Goal: Information Seeking & Learning: Learn about a topic

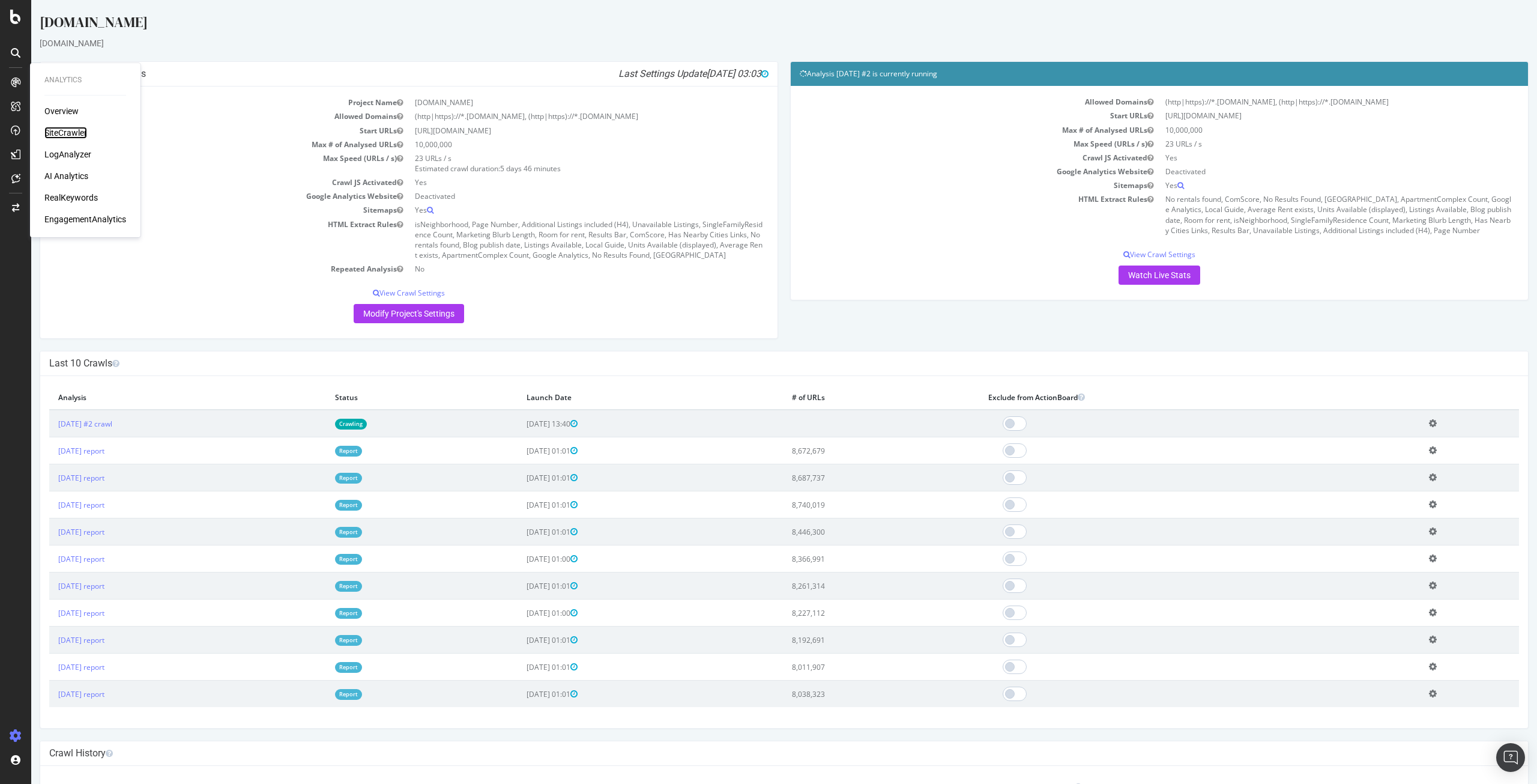
click at [74, 132] on div "SiteCrawler" at bounding box center [66, 132] width 43 height 12
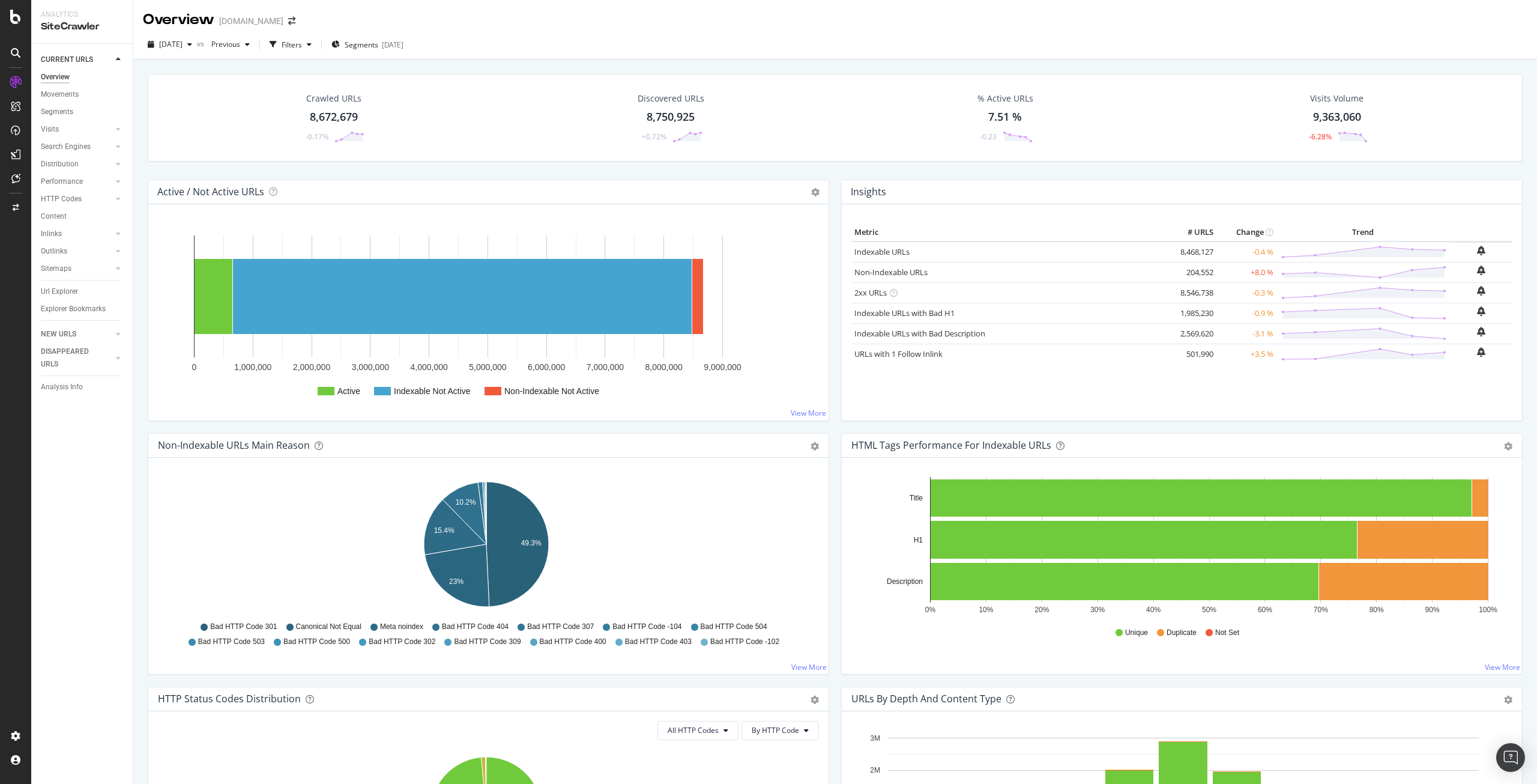
click at [325, 128] on div "Crawled URLs 8,672,679 -0.17%" at bounding box center [334, 118] width 85 height 62
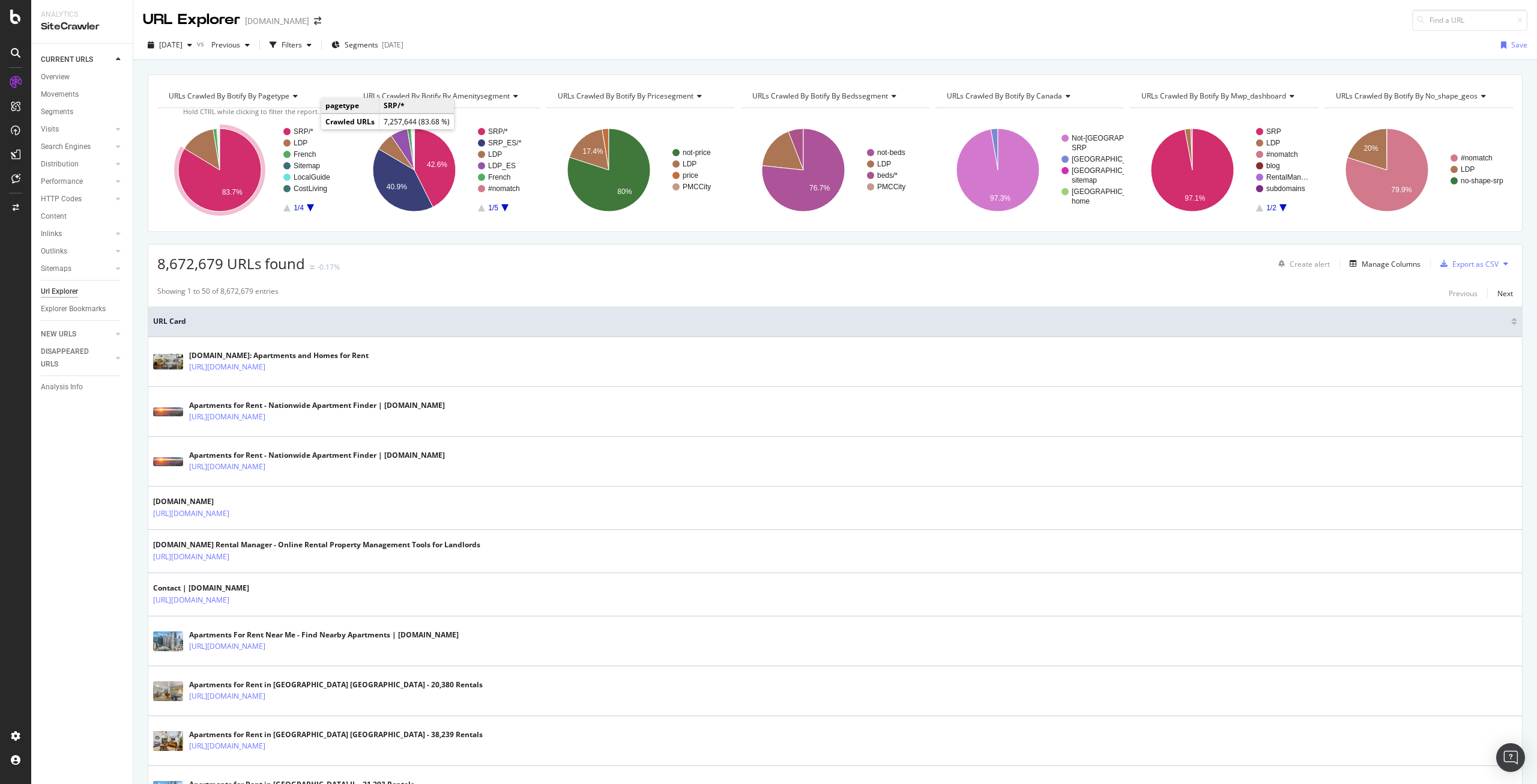
click at [305, 129] on text "SRP/*" at bounding box center [303, 131] width 20 height 8
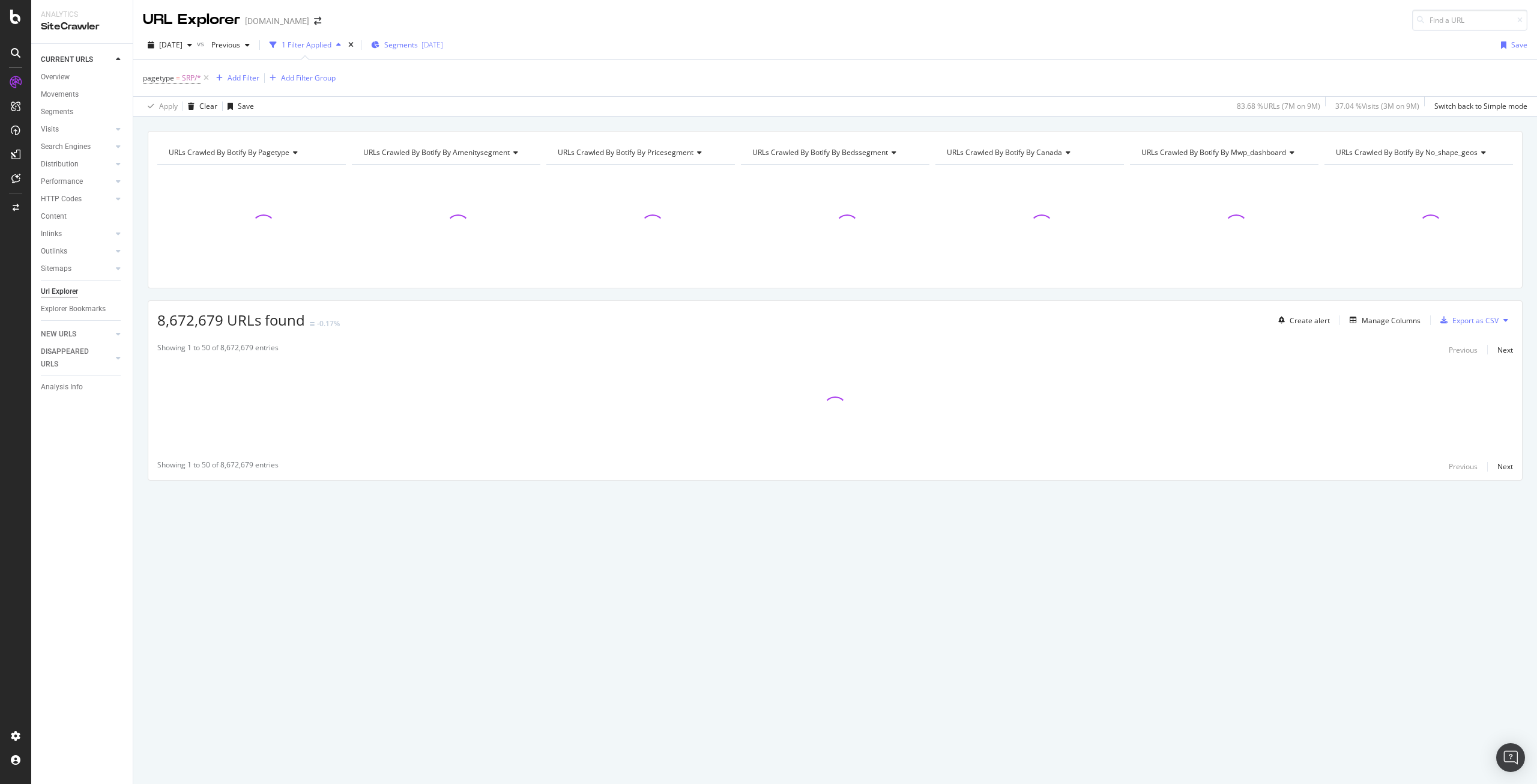
click at [418, 48] on span "Segments" at bounding box center [401, 44] width 34 height 10
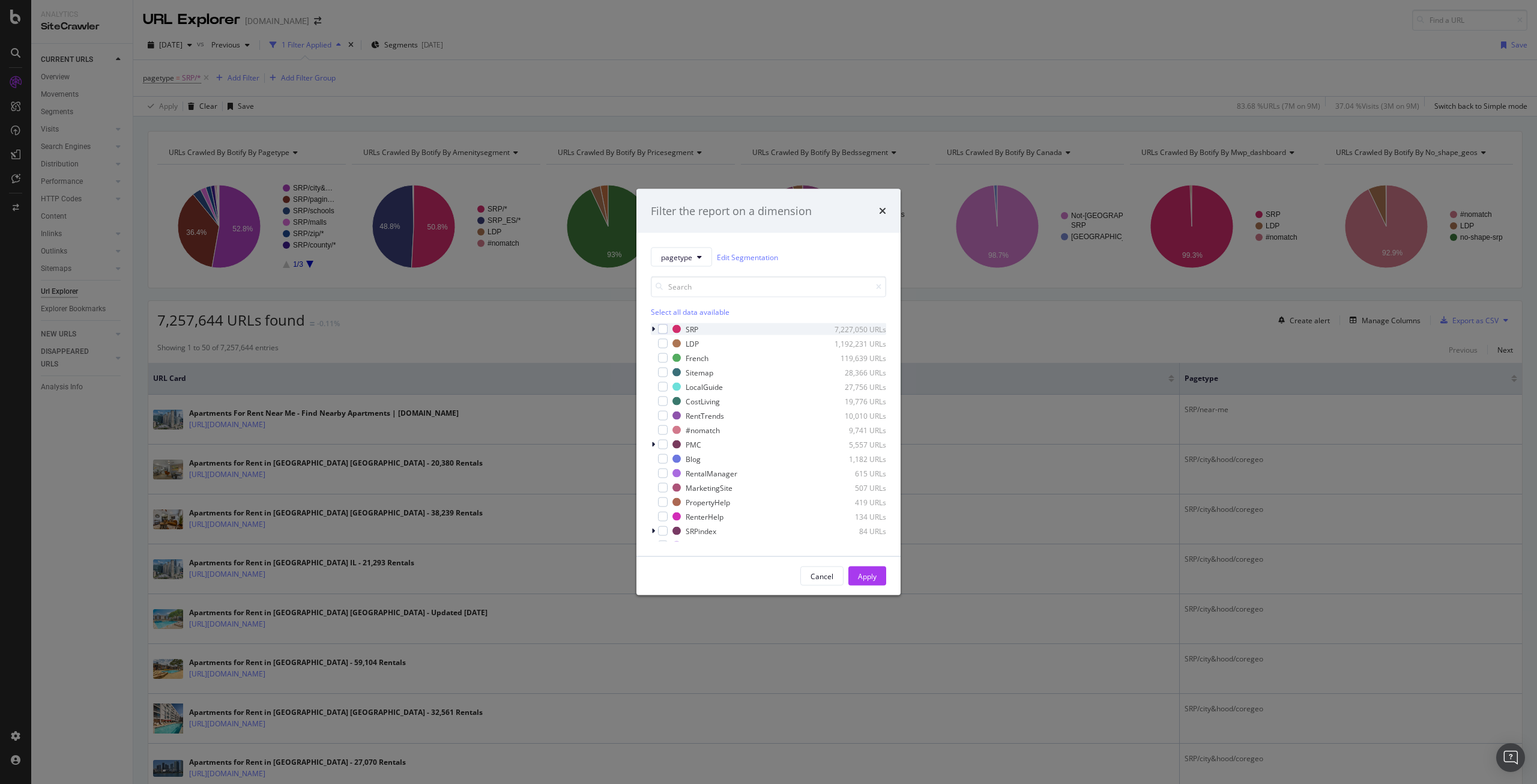
click at [652, 329] on icon "modal" at bounding box center [653, 329] width 4 height 7
click at [670, 359] on div "modal" at bounding box center [670, 357] width 10 height 10
click at [660, 360] on icon "modal" at bounding box center [661, 358] width 4 height 7
click at [675, 385] on icon "modal" at bounding box center [678, 387] width 5 height 6
click at [670, 356] on icon "modal" at bounding box center [671, 357] width 5 height 6
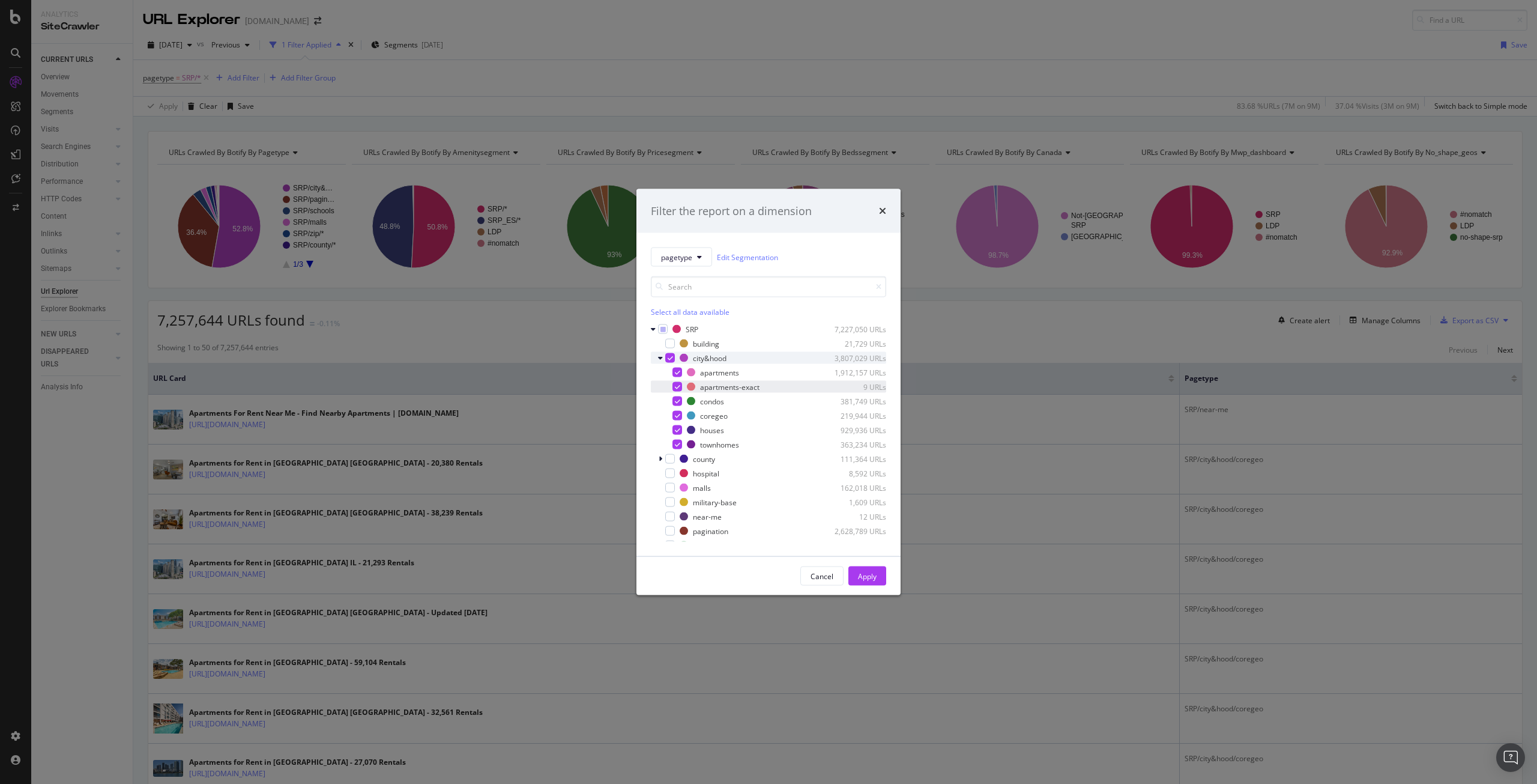
click at [670, 356] on icon "modal" at bounding box center [671, 357] width 5 height 6
click at [680, 386] on div "modal" at bounding box center [677, 387] width 10 height 10
click at [678, 387] on icon "modal" at bounding box center [678, 387] width 5 height 6
click at [675, 377] on div "apartments 1,912,157 URLs" at bounding box center [768, 372] width 236 height 12
click at [854, 572] on button "Apply" at bounding box center [867, 576] width 37 height 19
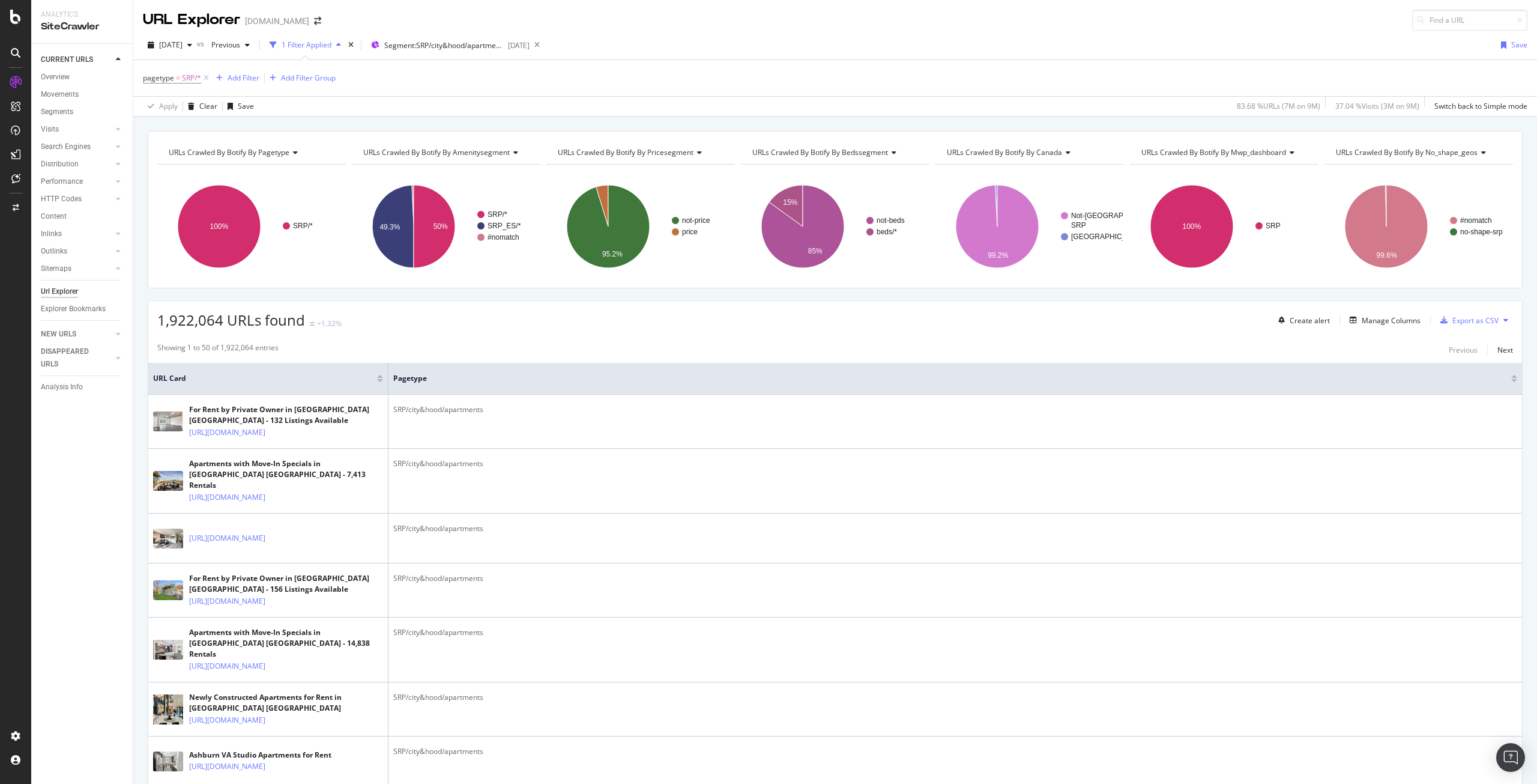
click at [366, 36] on button "Segment: SRP/city&hood/apartments 2025-10-02" at bounding box center [448, 45] width 164 height 19
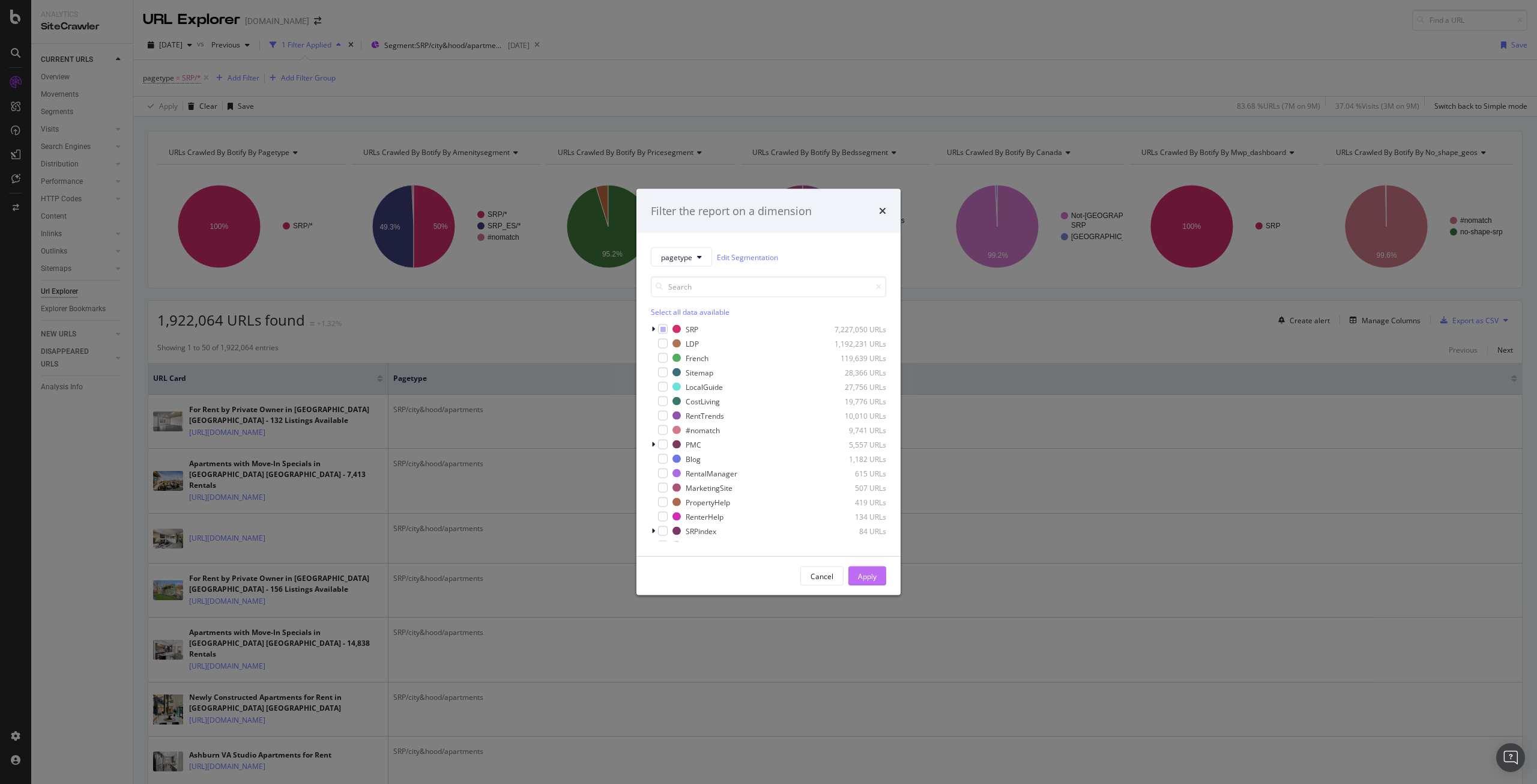
click at [865, 573] on div "Apply" at bounding box center [867, 575] width 18 height 10
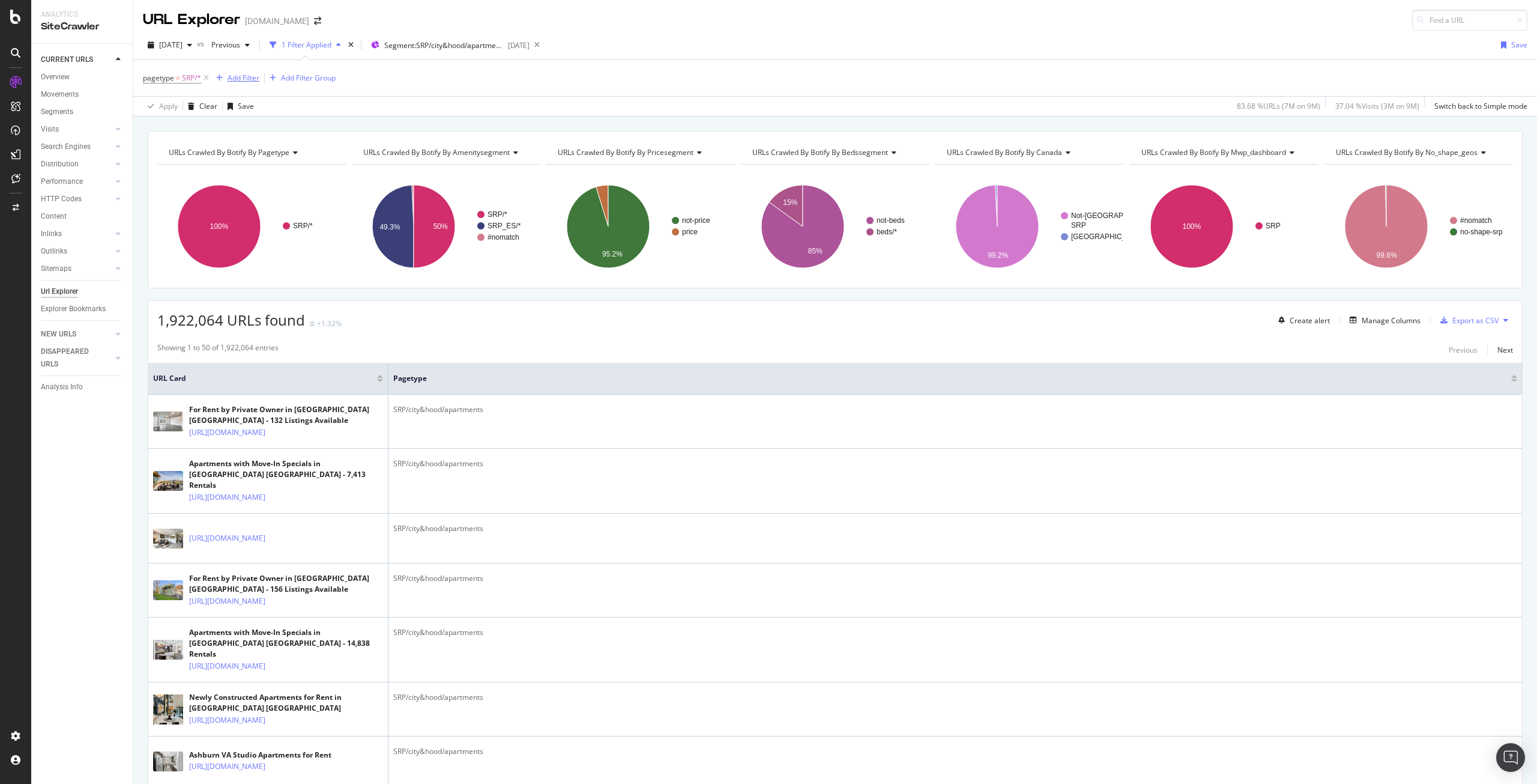
click at [251, 79] on div "Add Filter" at bounding box center [243, 78] width 32 height 10
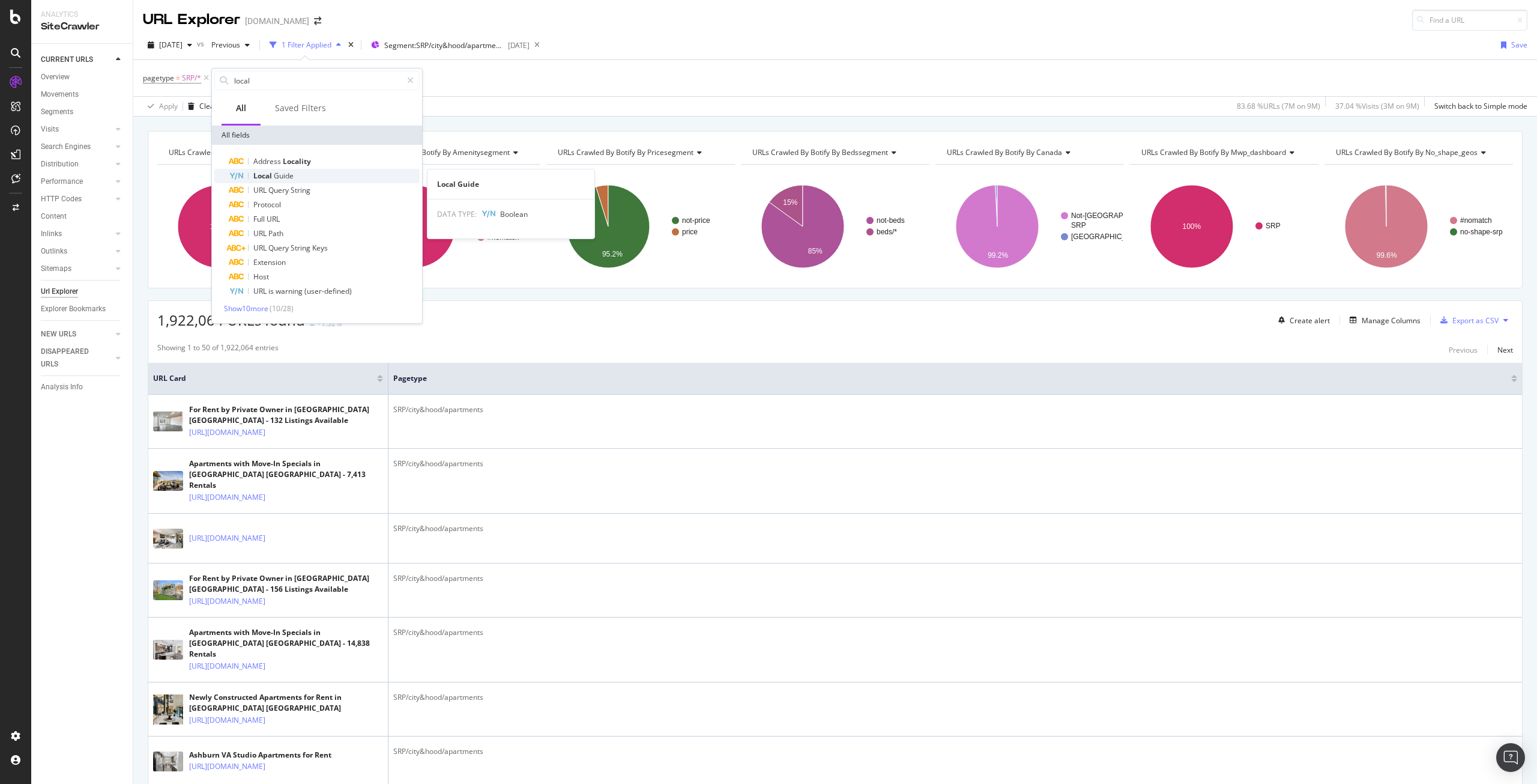
type input "local"
click at [275, 177] on span "Guide" at bounding box center [284, 175] width 20 height 10
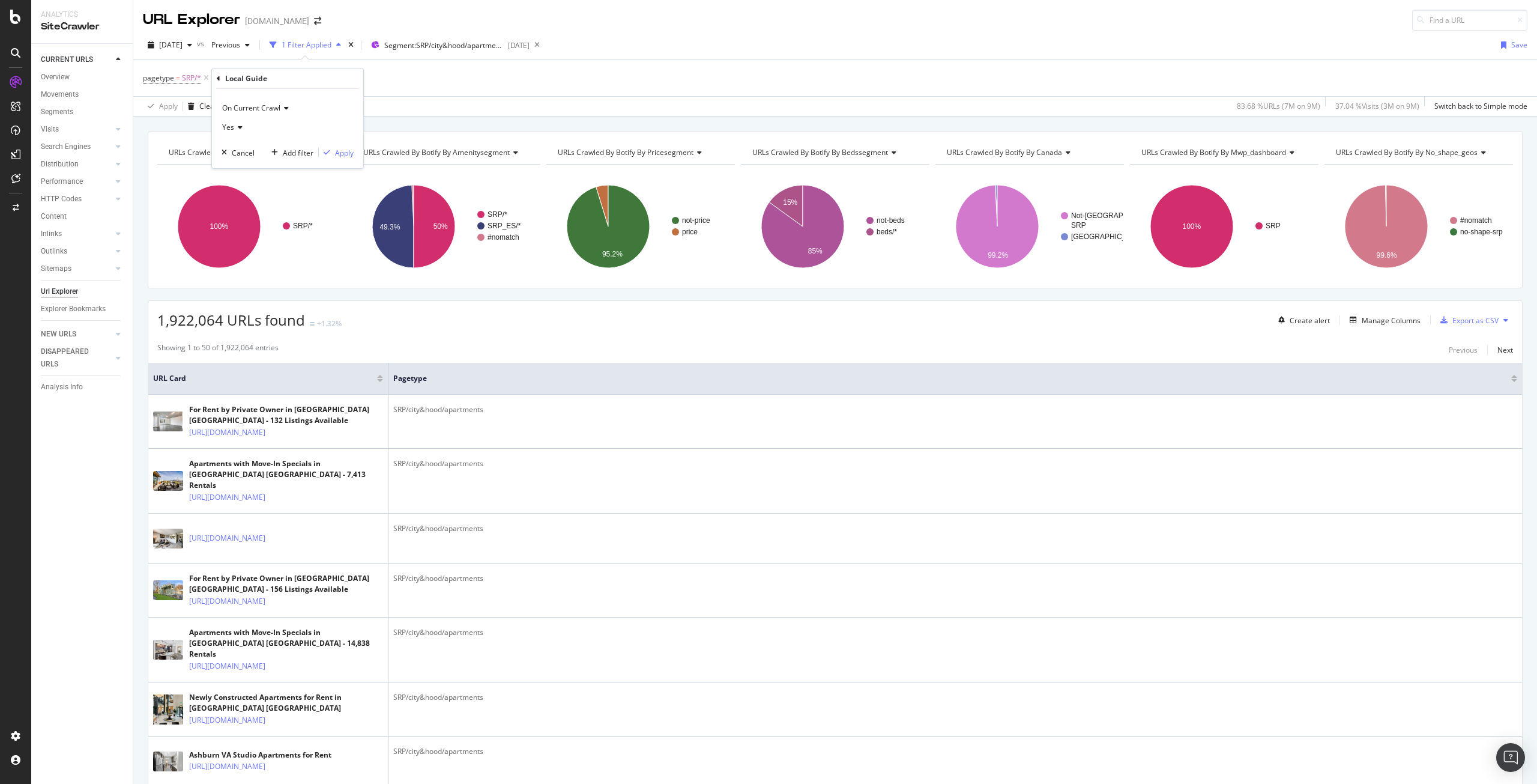
click at [244, 127] on div "Yes" at bounding box center [287, 127] width 132 height 19
click at [241, 164] on div "No" at bounding box center [289, 167] width 129 height 16
click at [348, 149] on div "Apply" at bounding box center [344, 153] width 18 height 10
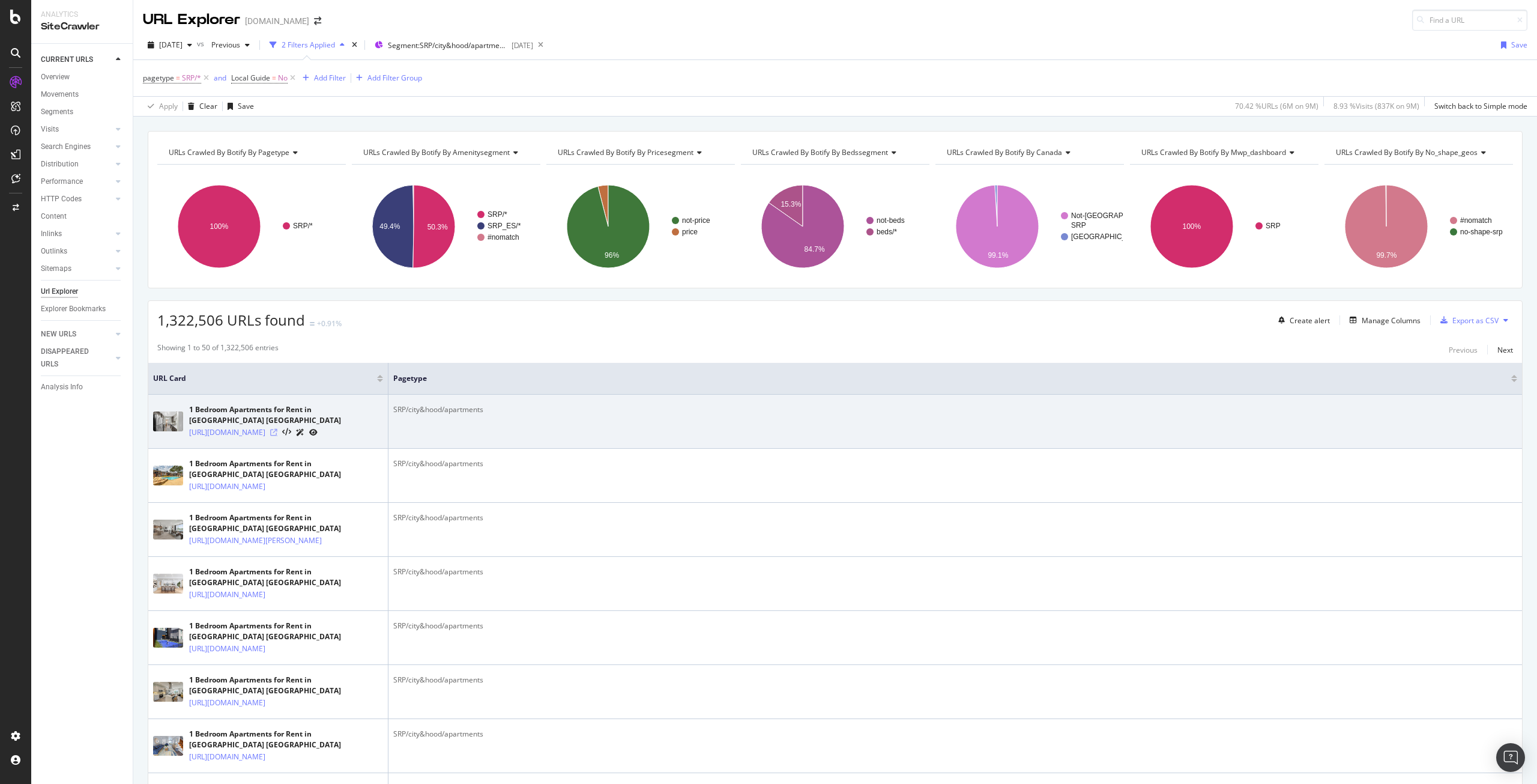
click at [278, 429] on icon at bounding box center [274, 432] width 7 height 7
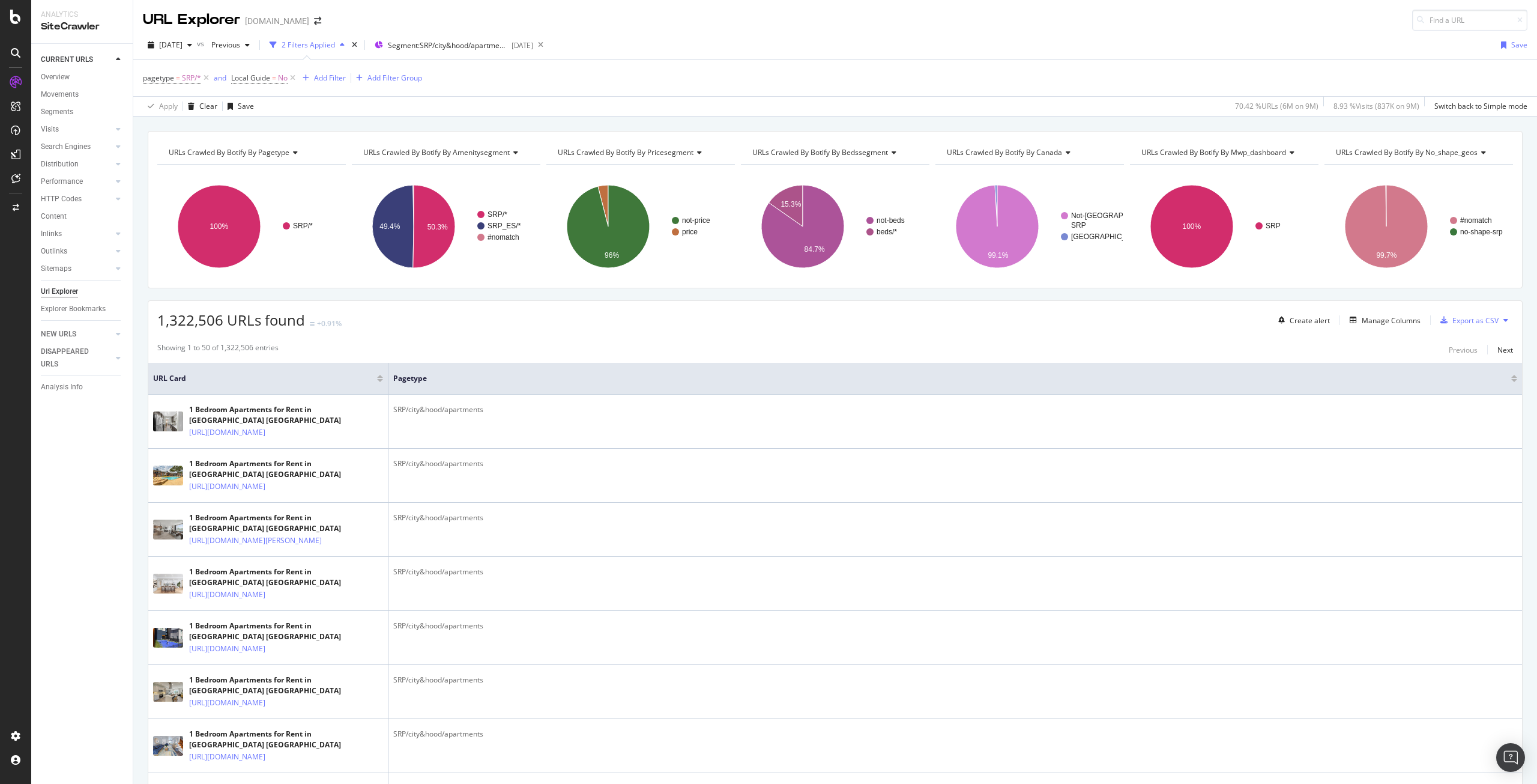
drag, startPoint x: 1239, startPoint y: 269, endPoint x: 780, endPoint y: 372, distance: 470.4
click at [1225, 272] on rect "A chart." at bounding box center [1224, 227] width 187 height 104
click at [330, 78] on div "Add Filter" at bounding box center [330, 78] width 32 height 10
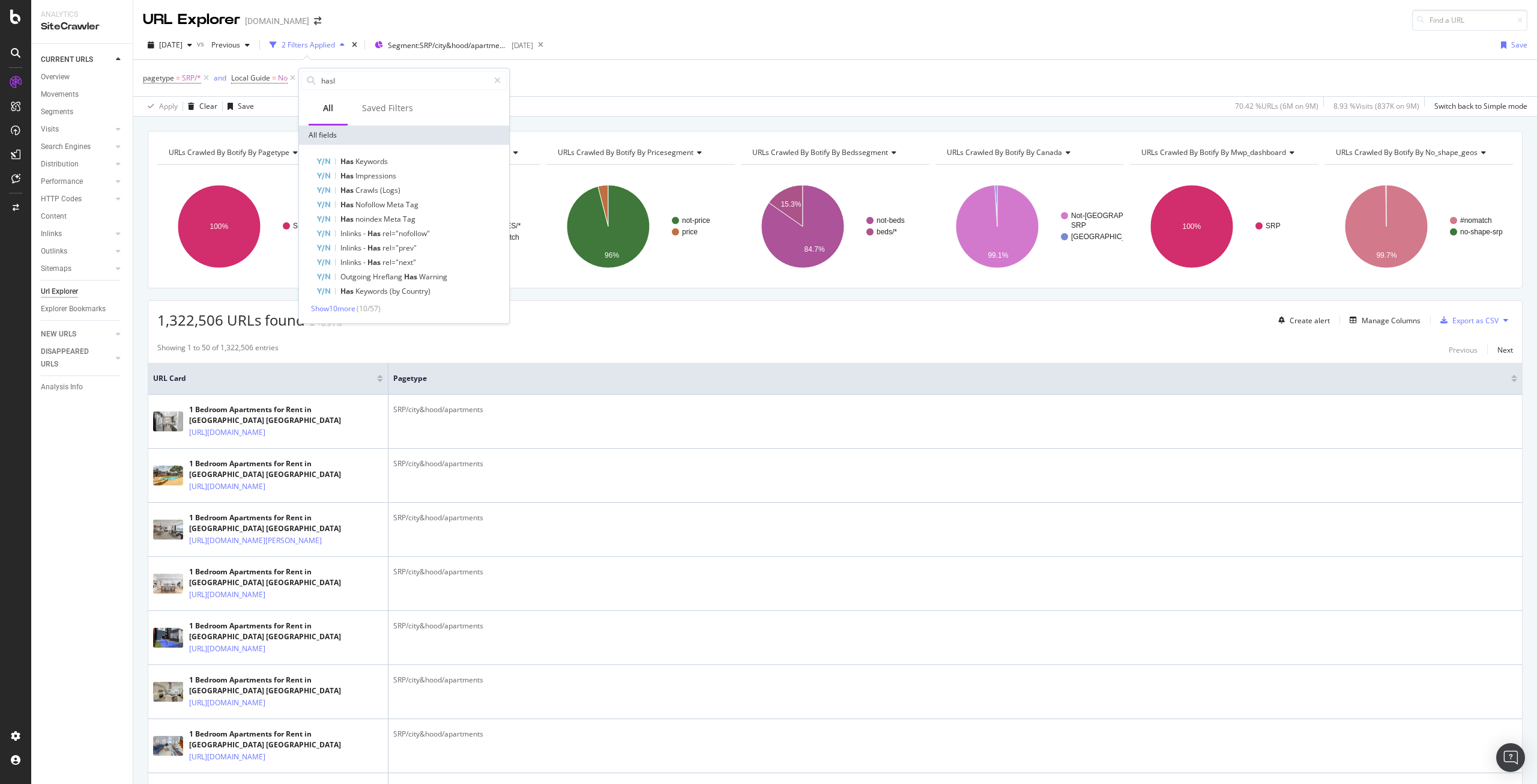
type input "haslo"
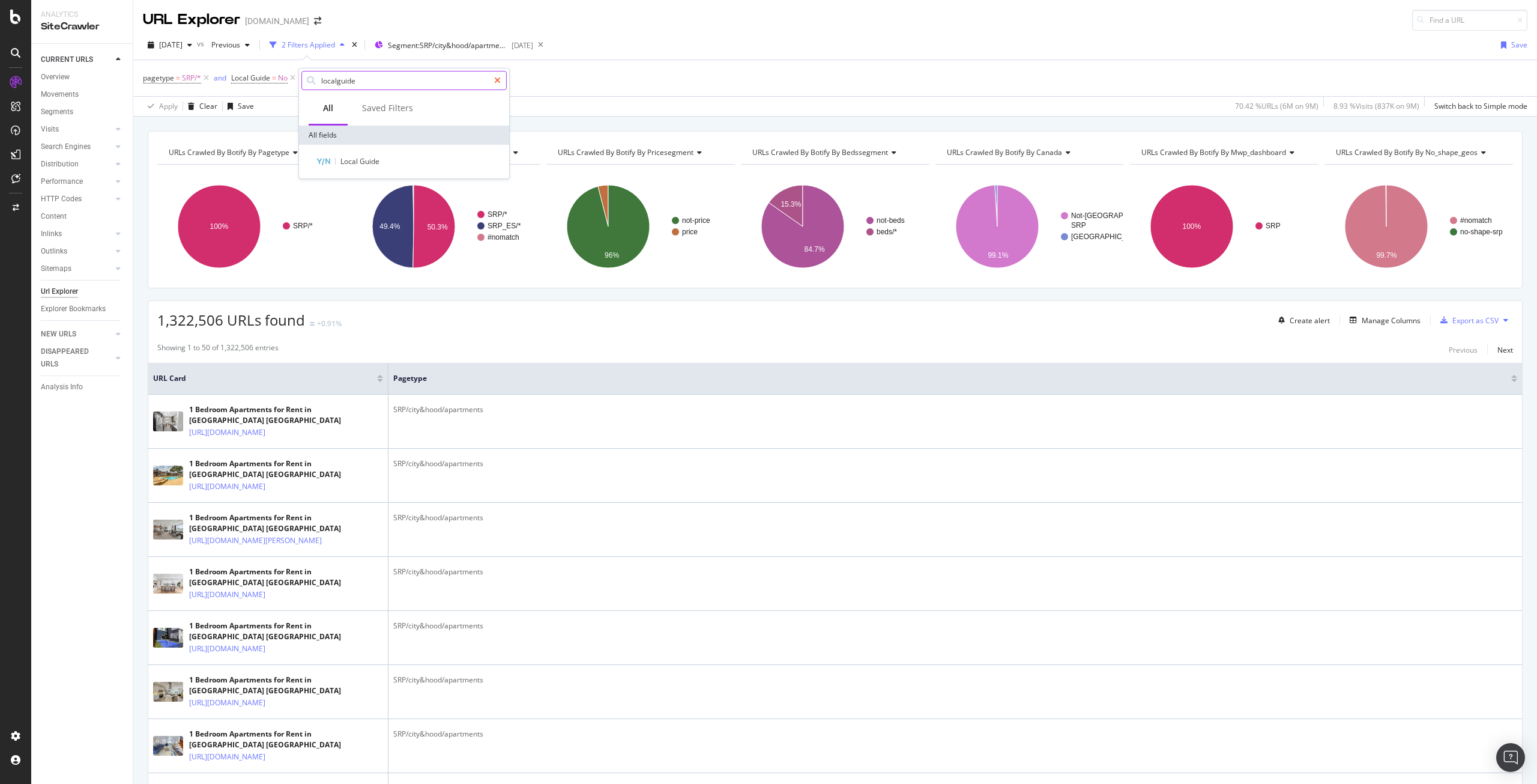
type input "localguide"
click at [497, 81] on icon at bounding box center [497, 79] width 6 height 8
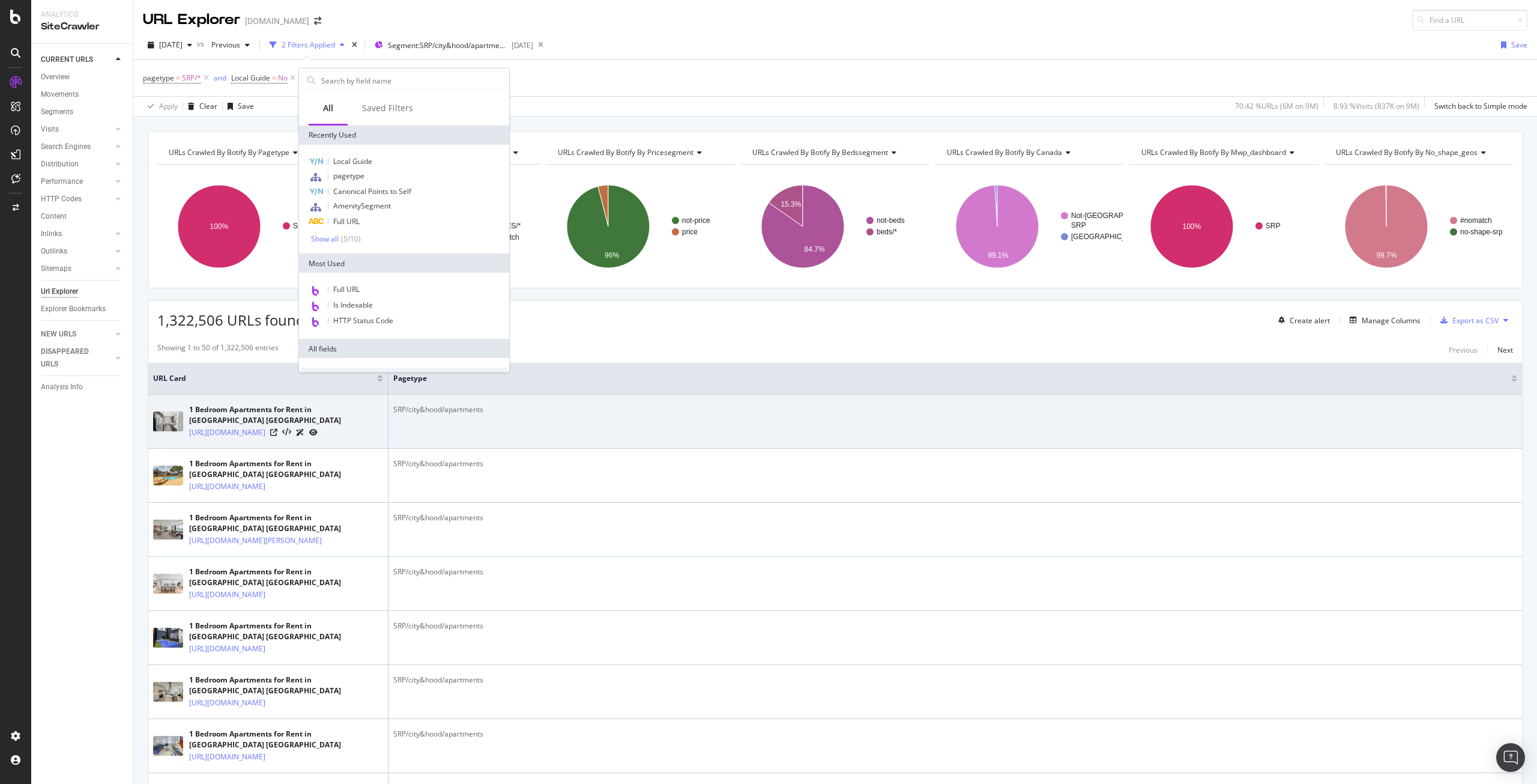
click at [679, 448] on td "SRP/city&hood/apartments" at bounding box center [955, 421] width 1134 height 54
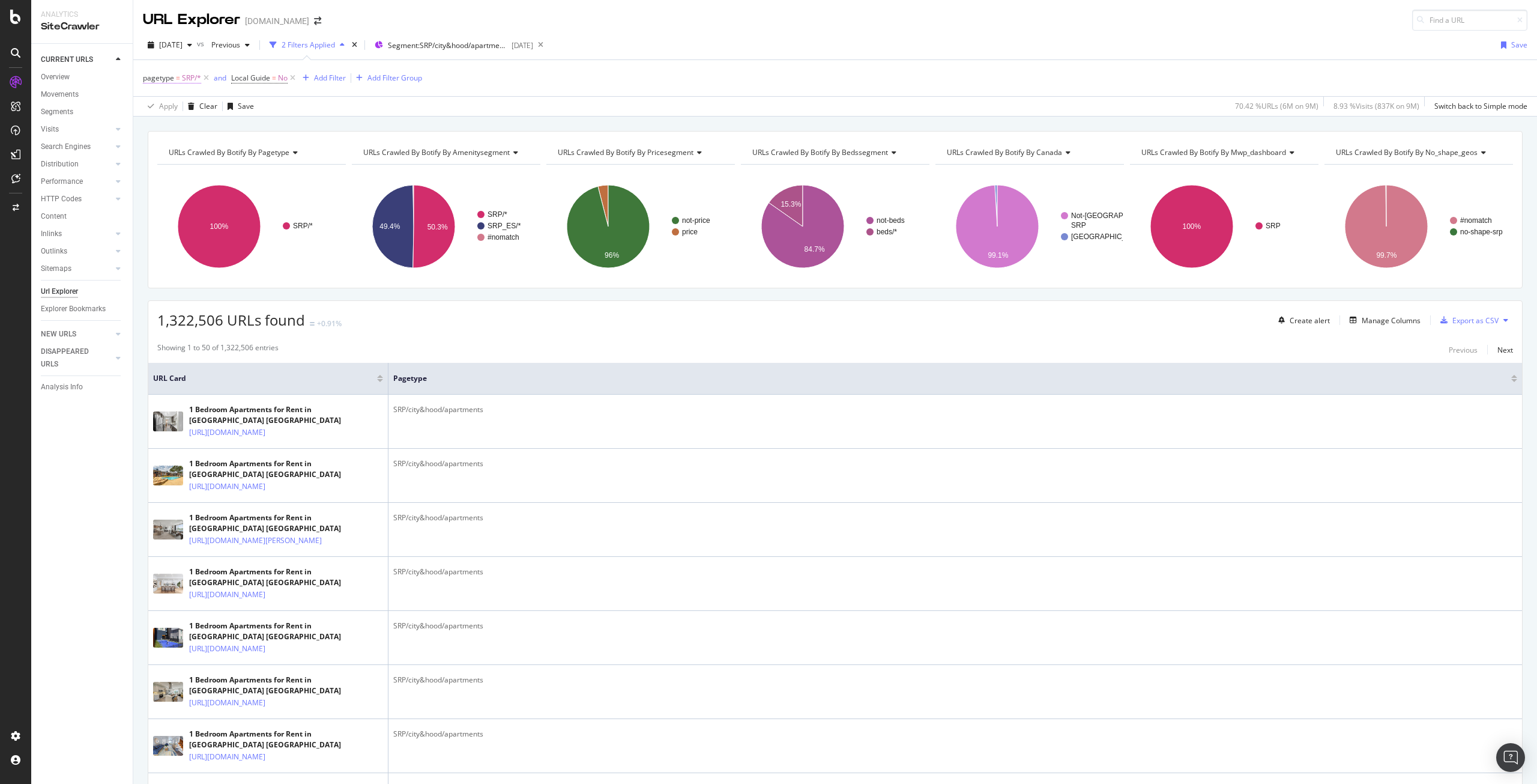
drag, startPoint x: 200, startPoint y: 79, endPoint x: 196, endPoint y: 82, distance: 5.0
click at [202, 79] on icon at bounding box center [206, 78] width 10 height 12
click at [482, 49] on span "Segment: SRP/city&hood/apartments" at bounding box center [444, 45] width 120 height 10
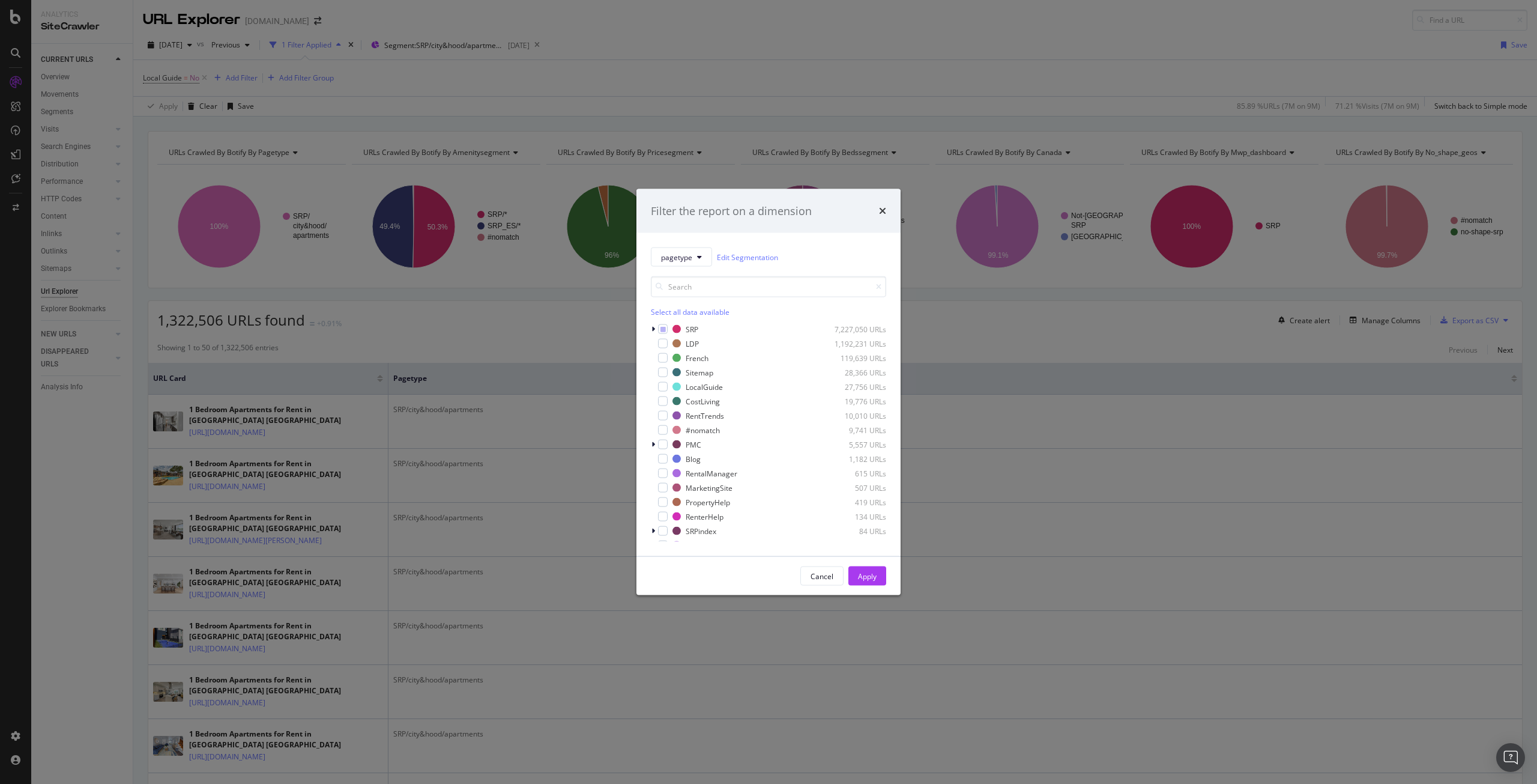
click at [650, 326] on div "pagetype Edit Segmentation Select all data available SRP 7,227,050 URLs LDP 1,1…" at bounding box center [768, 395] width 264 height 323
click at [651, 328] on div "modal" at bounding box center [654, 329] width 7 height 12
click at [659, 356] on div "modal" at bounding box center [662, 357] width 7 height 12
click at [673, 412] on div "modal" at bounding box center [677, 415] width 10 height 10
click at [675, 372] on icon "modal" at bounding box center [678, 372] width 5 height 6
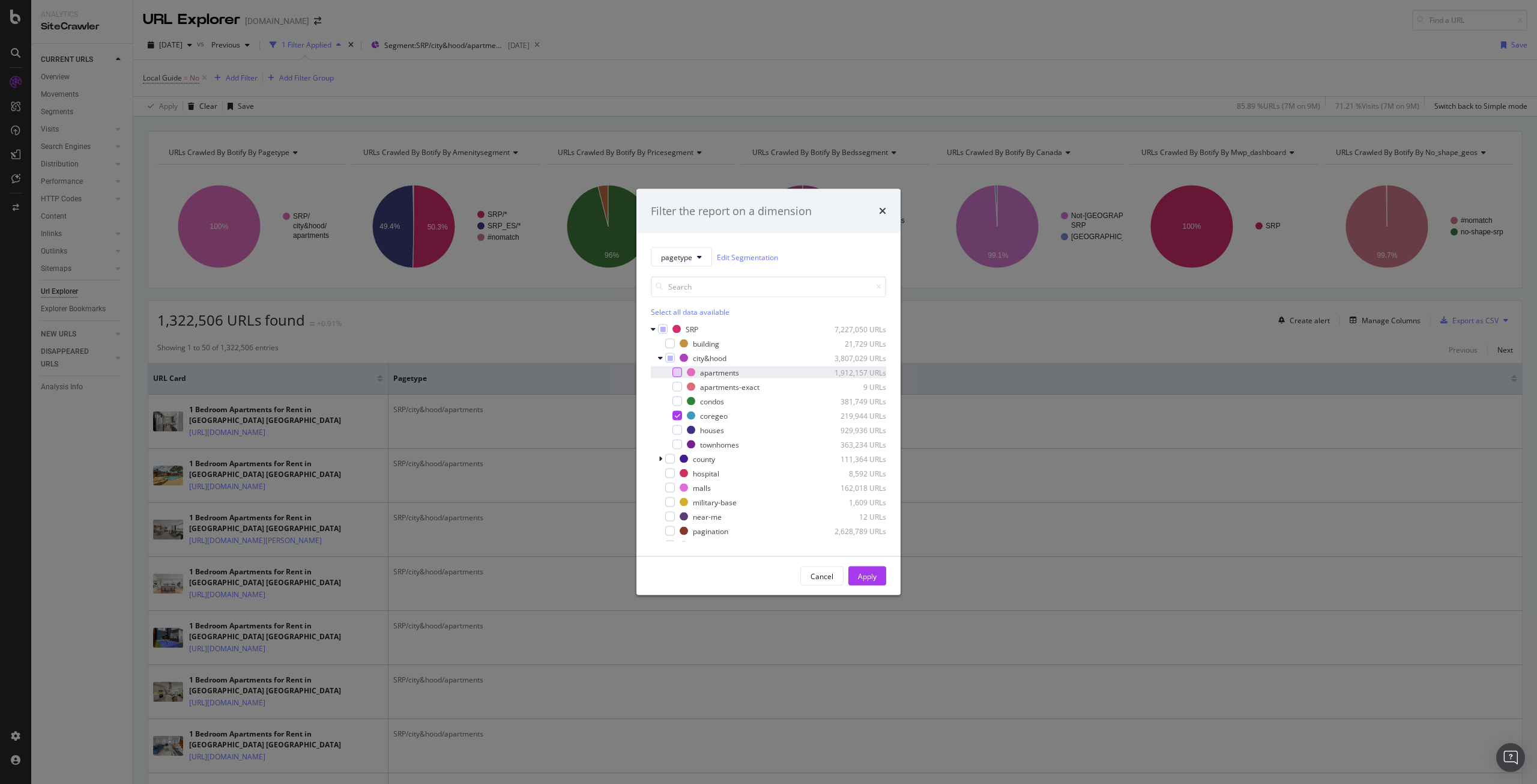
click at [865, 567] on div "Apply" at bounding box center [867, 576] width 18 height 18
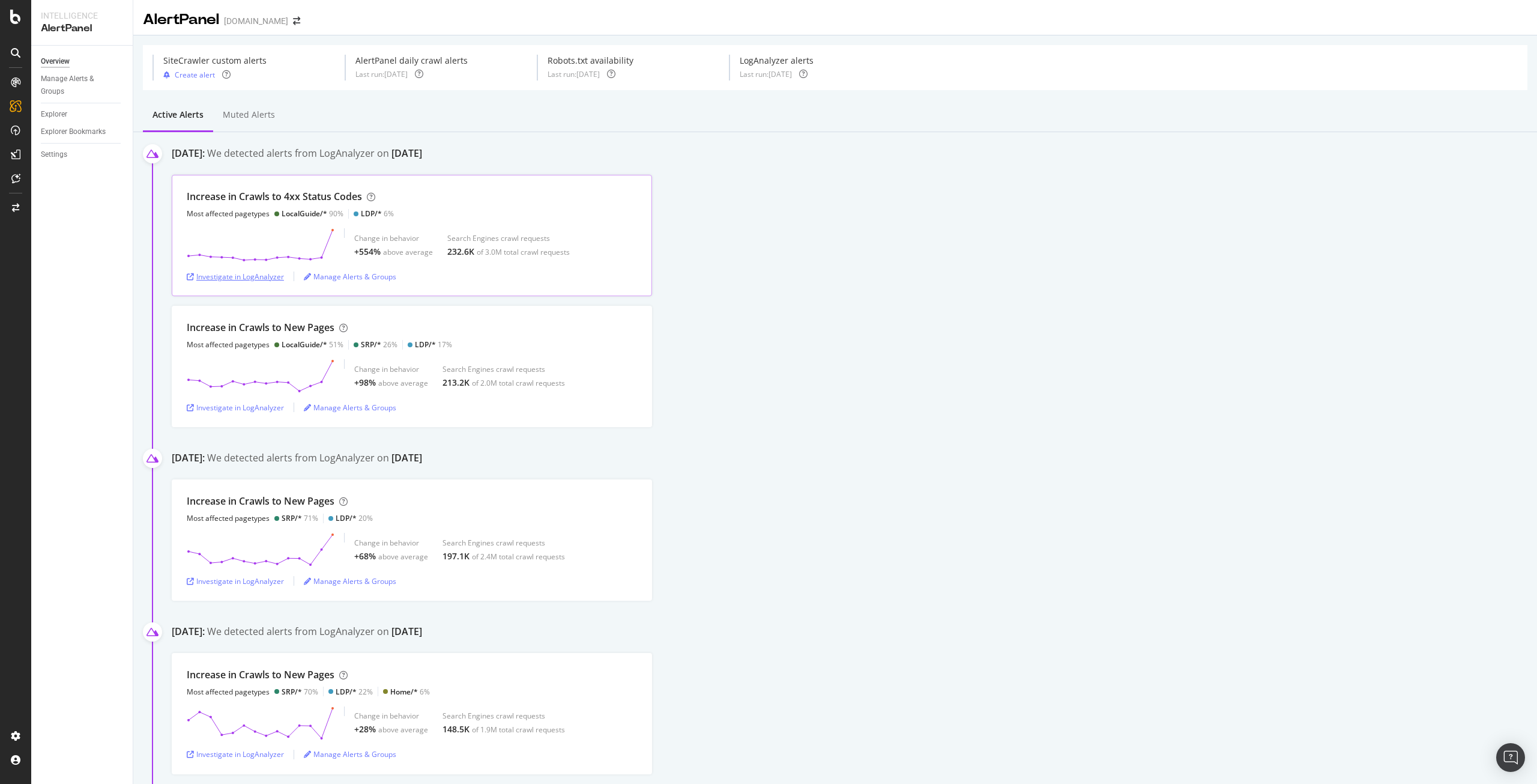
click at [259, 274] on div "Investigate in LogAnalyzer" at bounding box center [235, 276] width 97 height 10
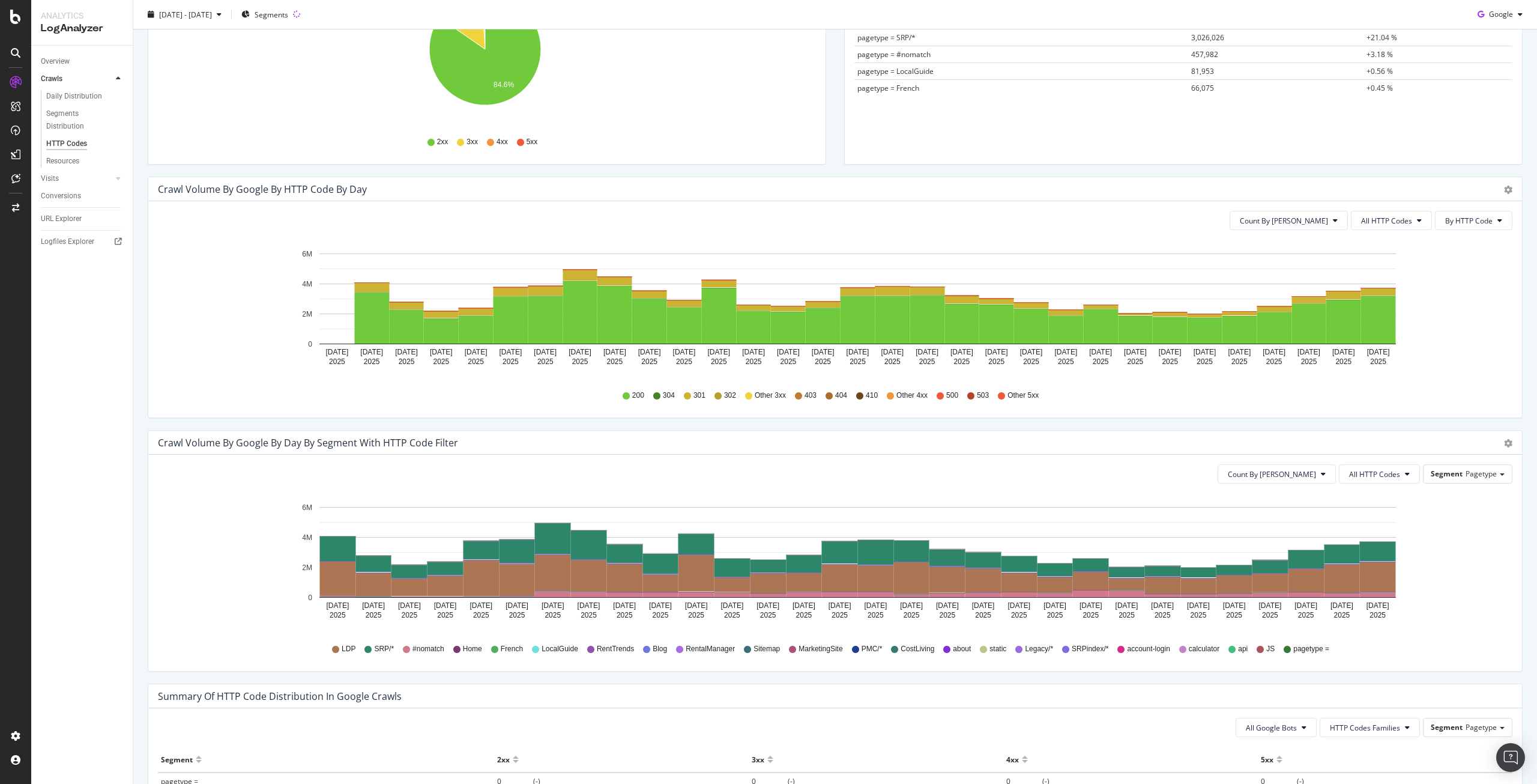
scroll to position [398, 0]
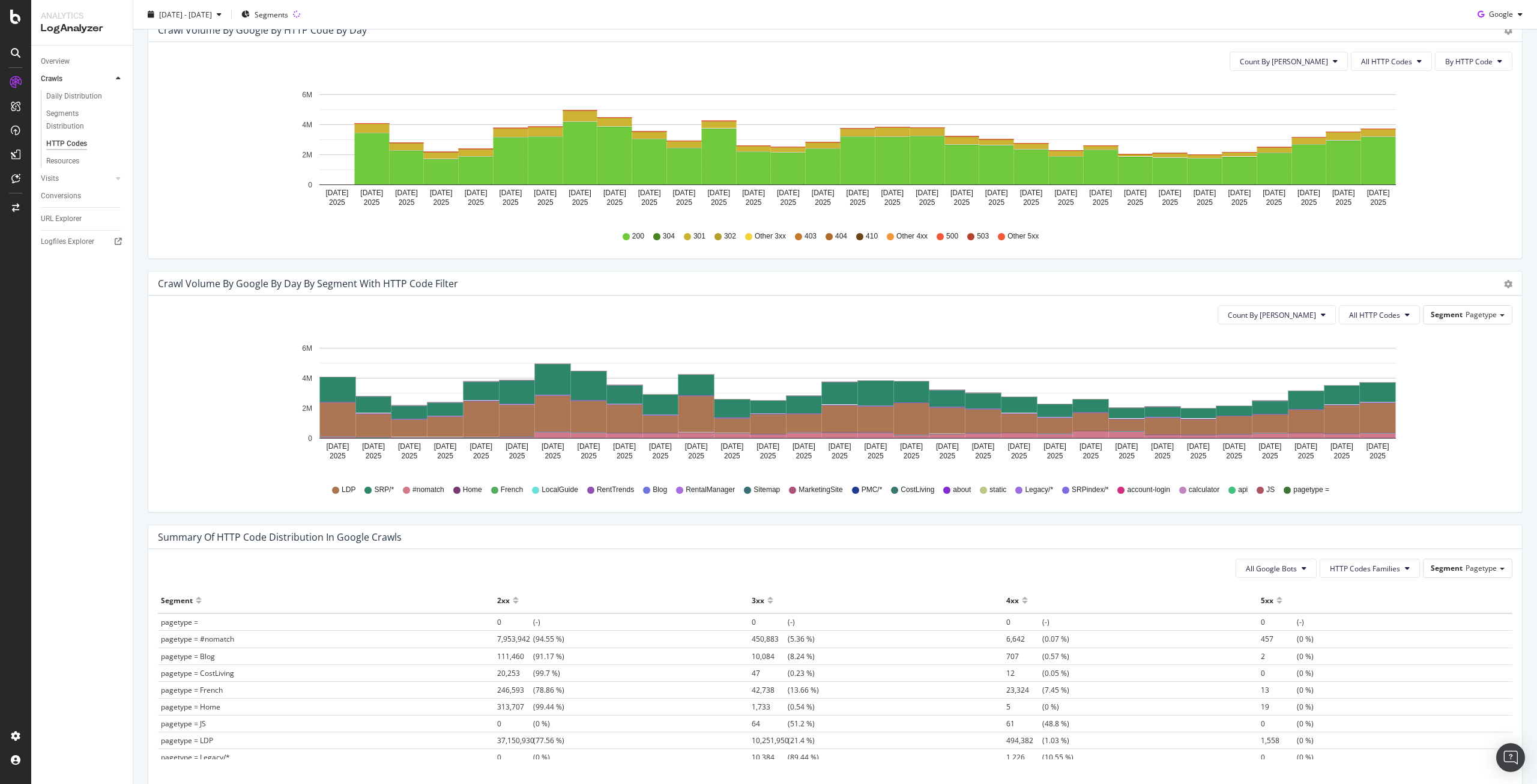
drag, startPoint x: 551, startPoint y: 490, endPoint x: 535, endPoint y: 490, distance: 16.0
click at [551, 490] on span "LocalGuide" at bounding box center [560, 489] width 37 height 10
click at [534, 490] on icon at bounding box center [535, 490] width 7 height 7
click at [1469, 313] on span "Pagetype" at bounding box center [1481, 313] width 31 height 10
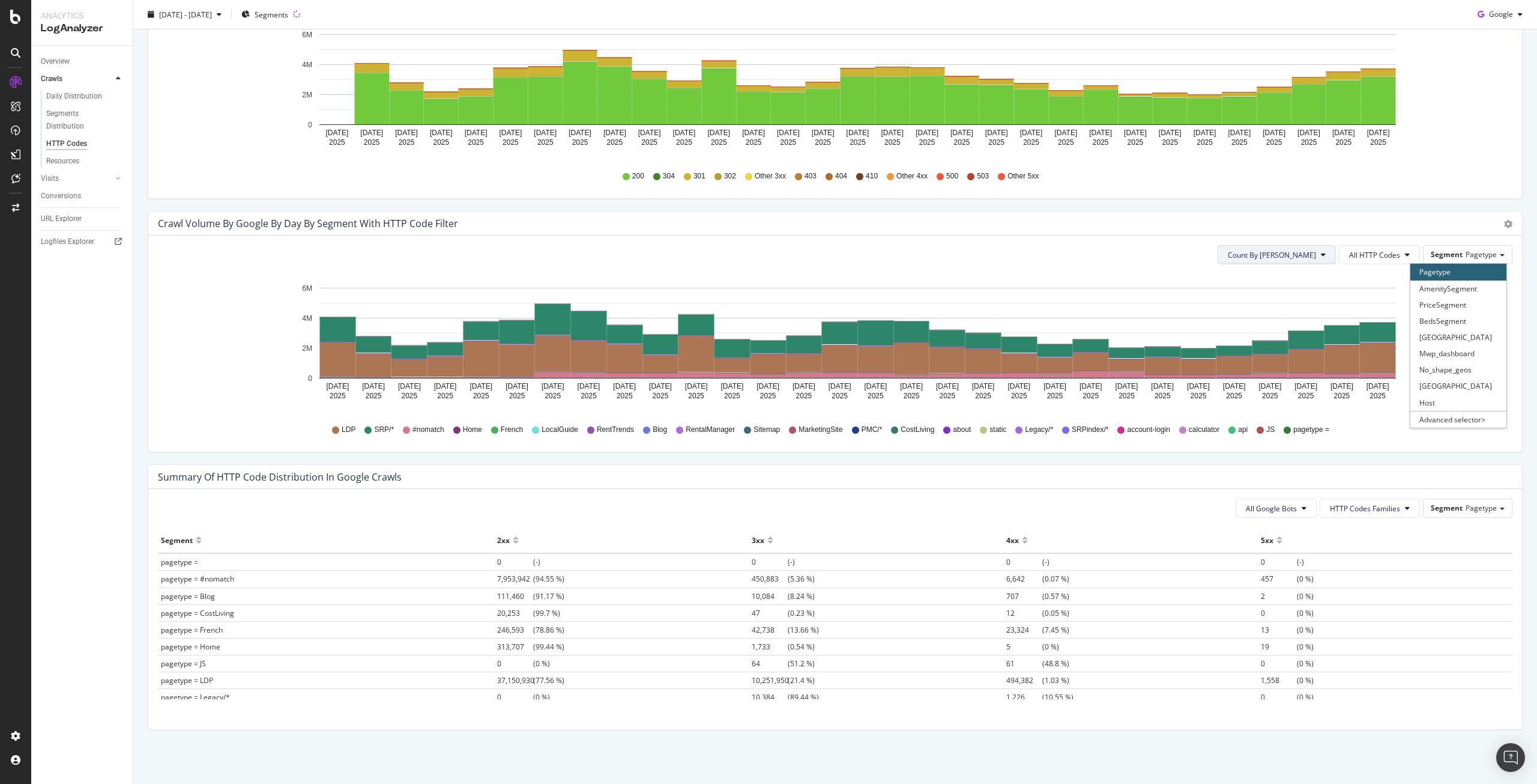
click at [1285, 251] on span "Count By Day" at bounding box center [1272, 254] width 89 height 10
click at [1209, 234] on div "Crawl Volume by google by Day by Segment with HTTP Code Filter Timeline (by Val…" at bounding box center [834, 223] width 1373 height 24
click at [501, 434] on span "French" at bounding box center [512, 429] width 22 height 10
click at [1504, 224] on icon "gear" at bounding box center [1508, 224] width 8 height 8
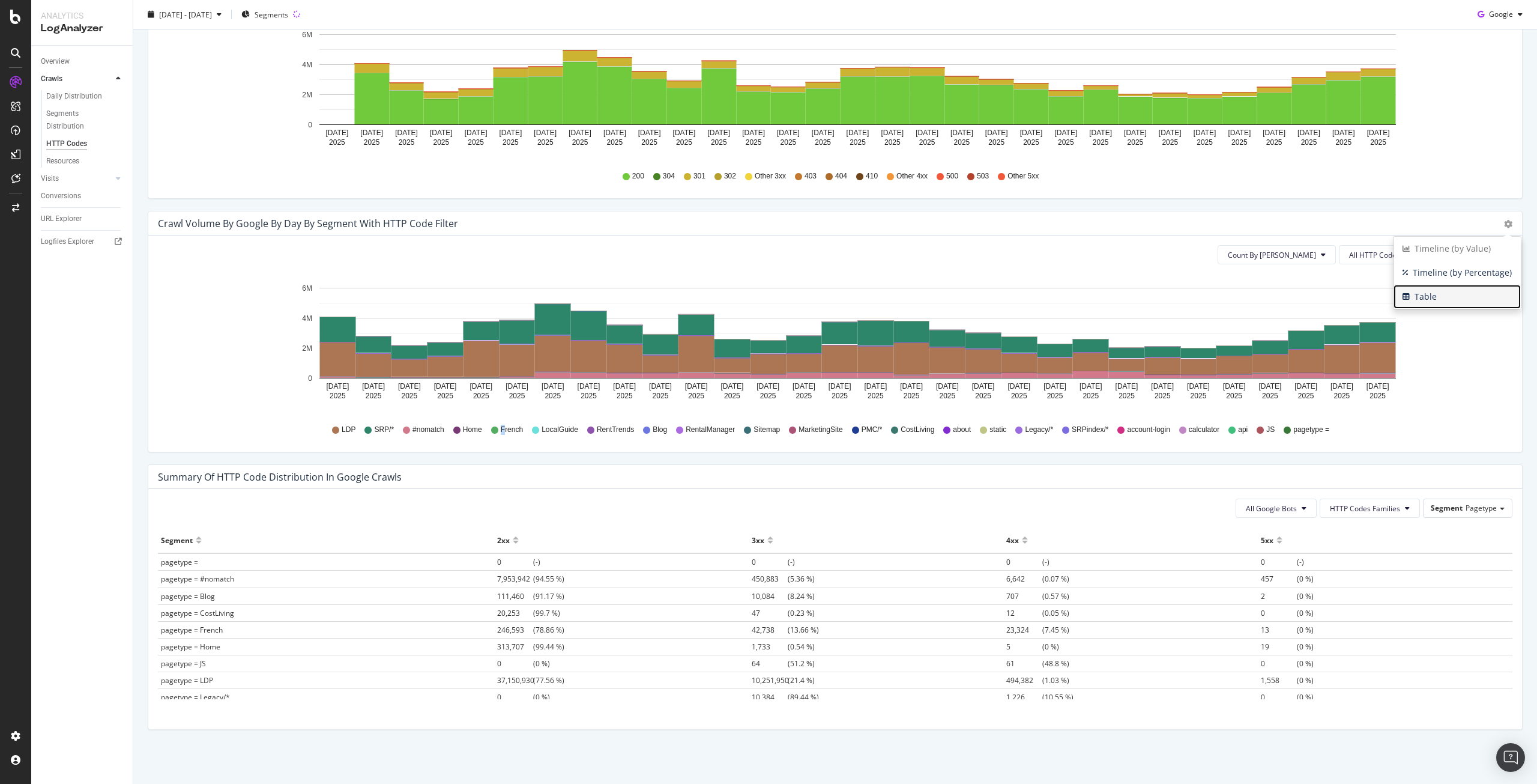
click at [1428, 292] on span "Table" at bounding box center [1457, 297] width 127 height 18
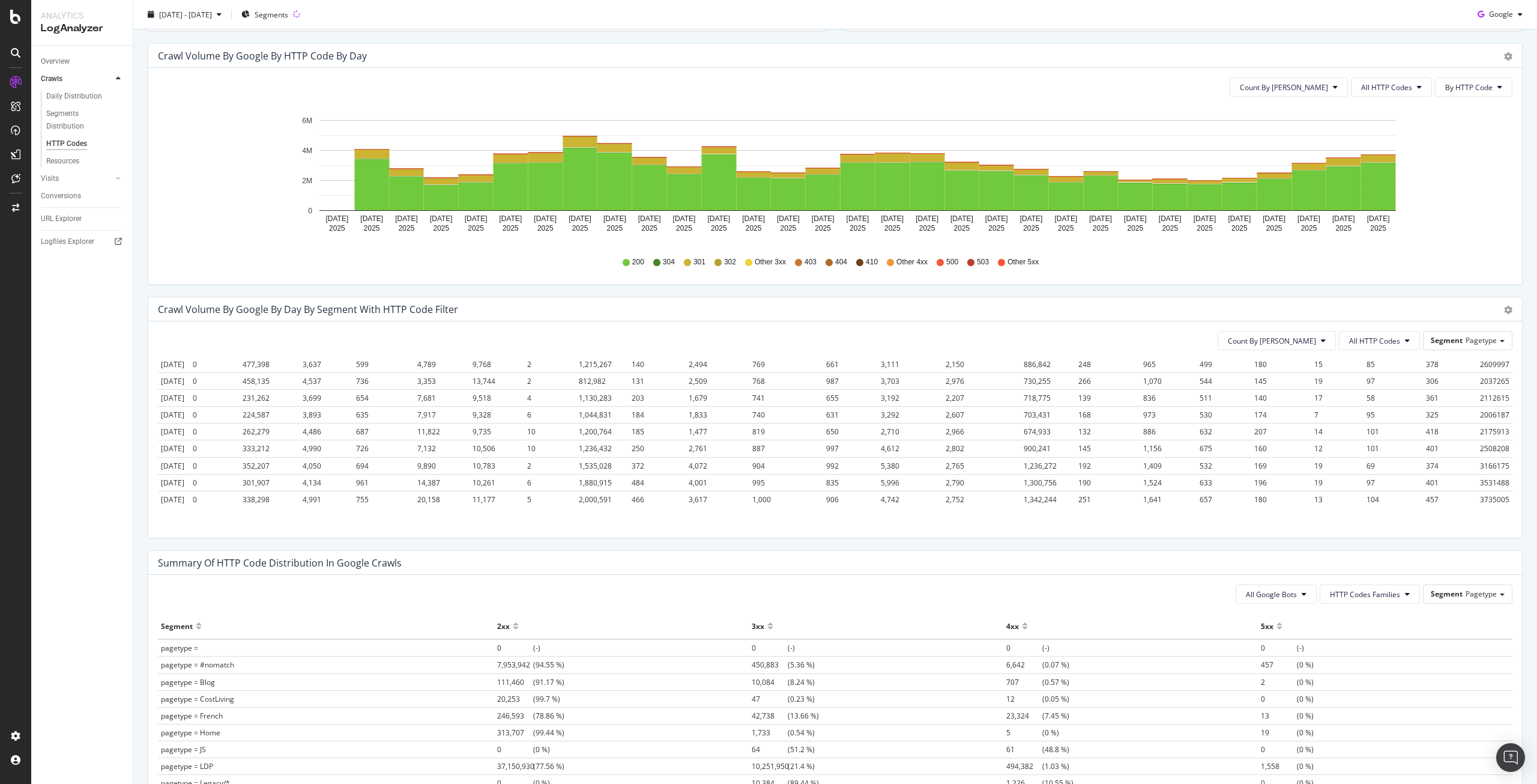
scroll to position [398, 0]
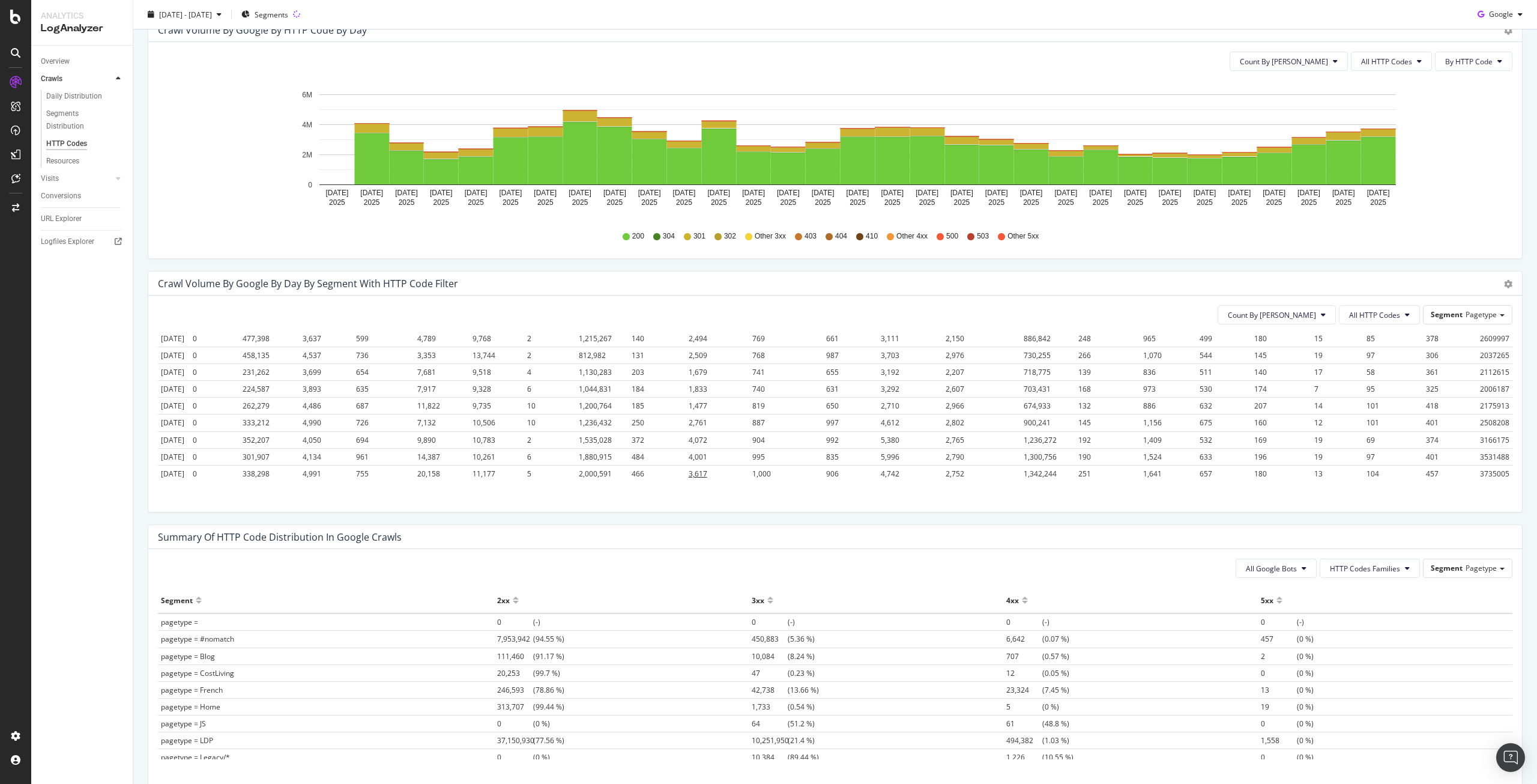
click at [691, 469] on span "3,617" at bounding box center [698, 473] width 18 height 10
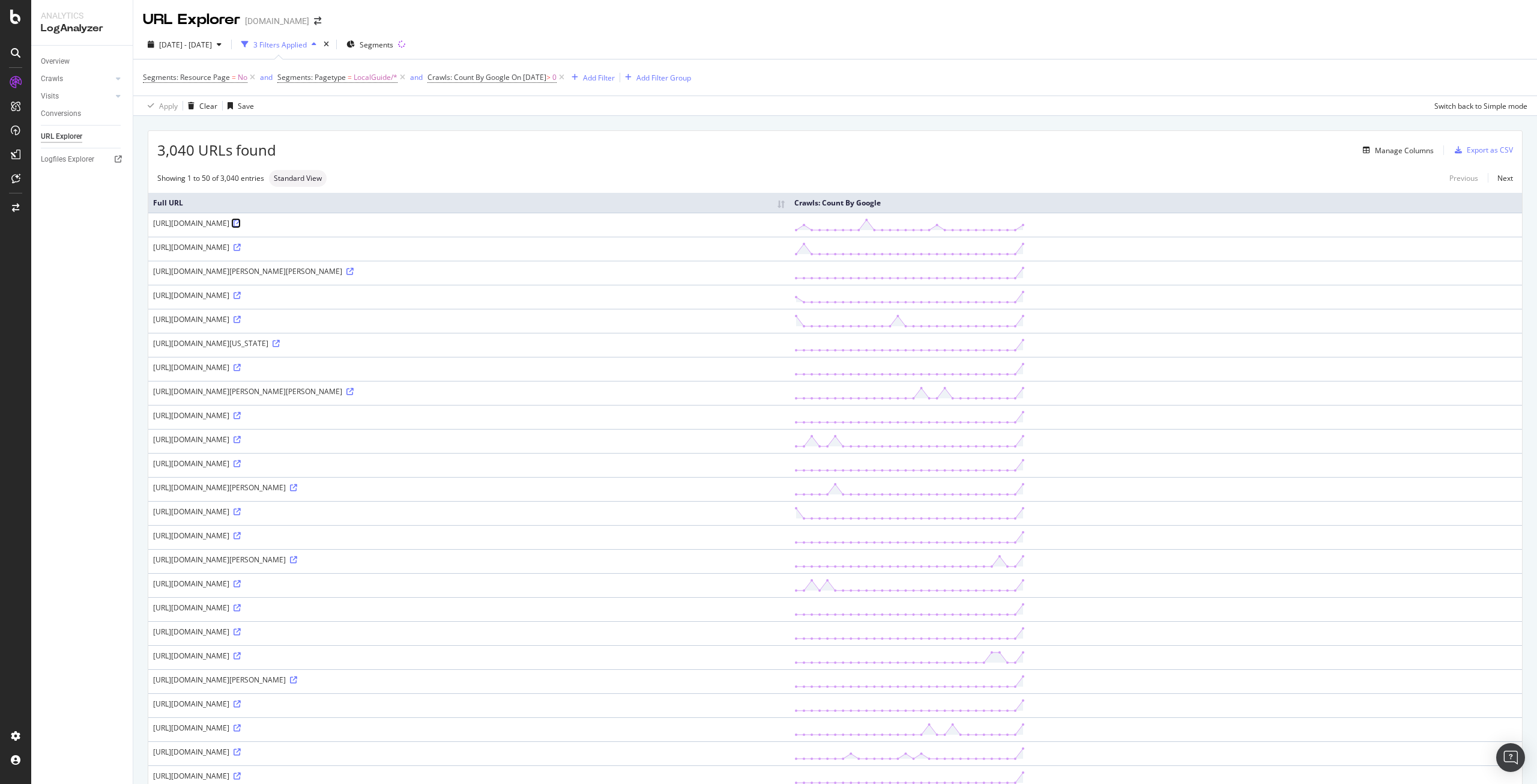
click at [241, 225] on icon at bounding box center [238, 224] width 7 height 7
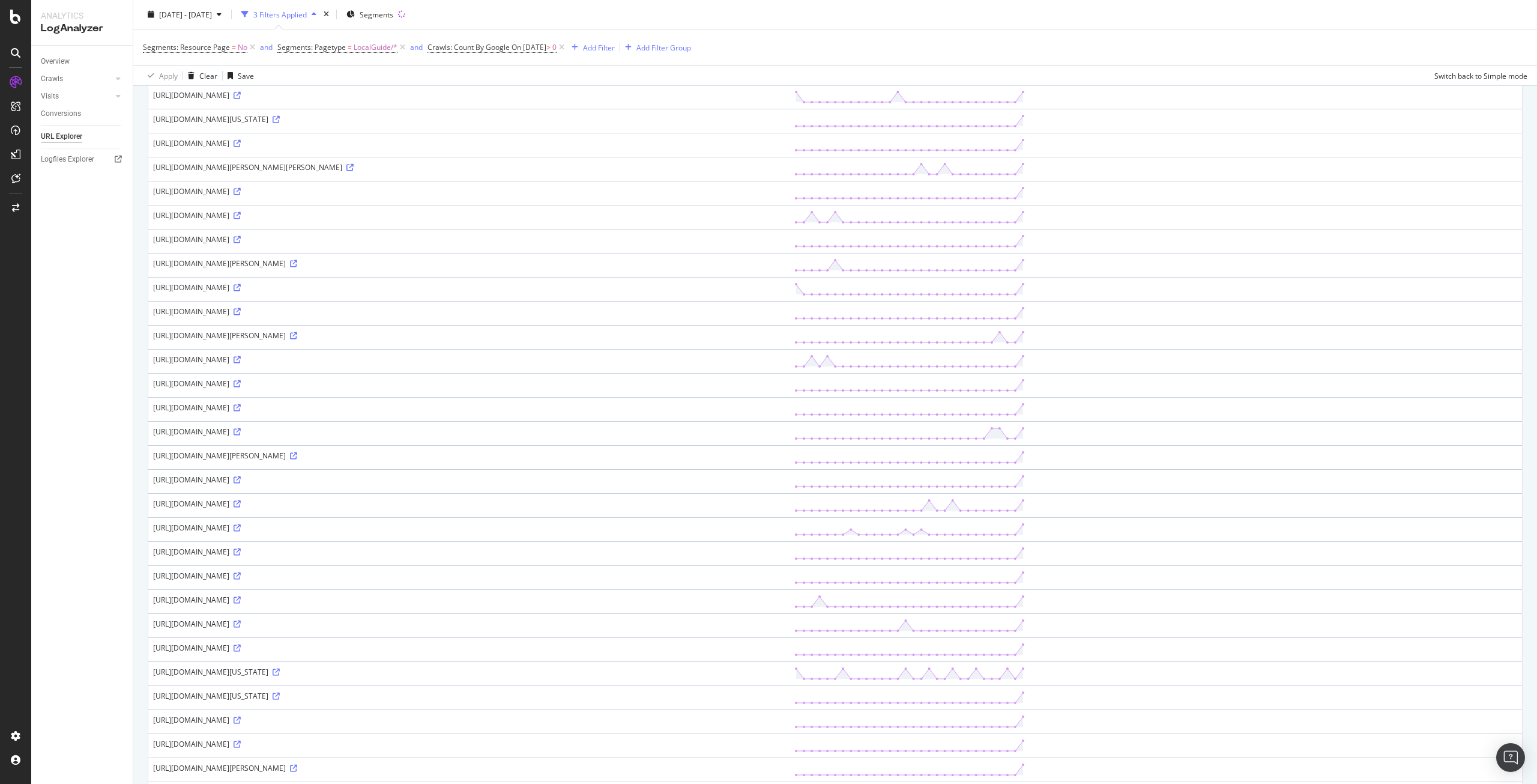
scroll to position [301, 0]
click at [339, 306] on div "https://www.apartments.com/es/guia-local/bell-ca/" at bounding box center [469, 307] width 631 height 10
click at [335, 306] on div "https://www.apartments.com/es/guia-local/bell-ca/" at bounding box center [469, 307] width 631 height 10
click at [334, 306] on div "https://www.apartments.com/es/guia-local/bell-ca/" at bounding box center [469, 307] width 631 height 10
click at [241, 306] on icon at bounding box center [238, 308] width 7 height 7
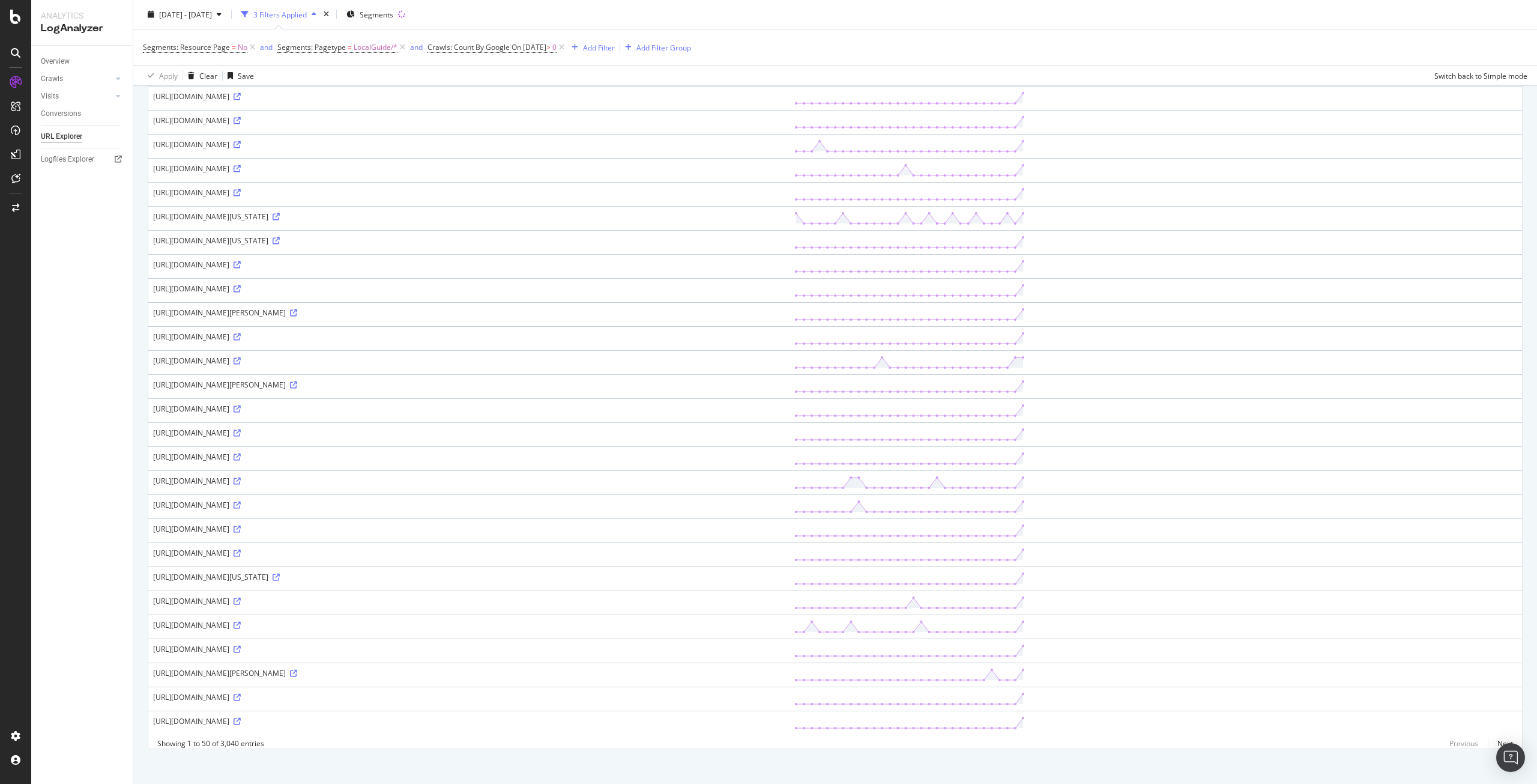
scroll to position [695, 0]
click at [436, 708] on div "https://www.apartments.com/es/guia-local/charleston-city-market-charleston-sc/" at bounding box center [469, 713] width 631 height 10
click at [241, 710] on icon at bounding box center [238, 714] width 7 height 7
click at [1496, 739] on link "Next" at bounding box center [1500, 736] width 26 height 17
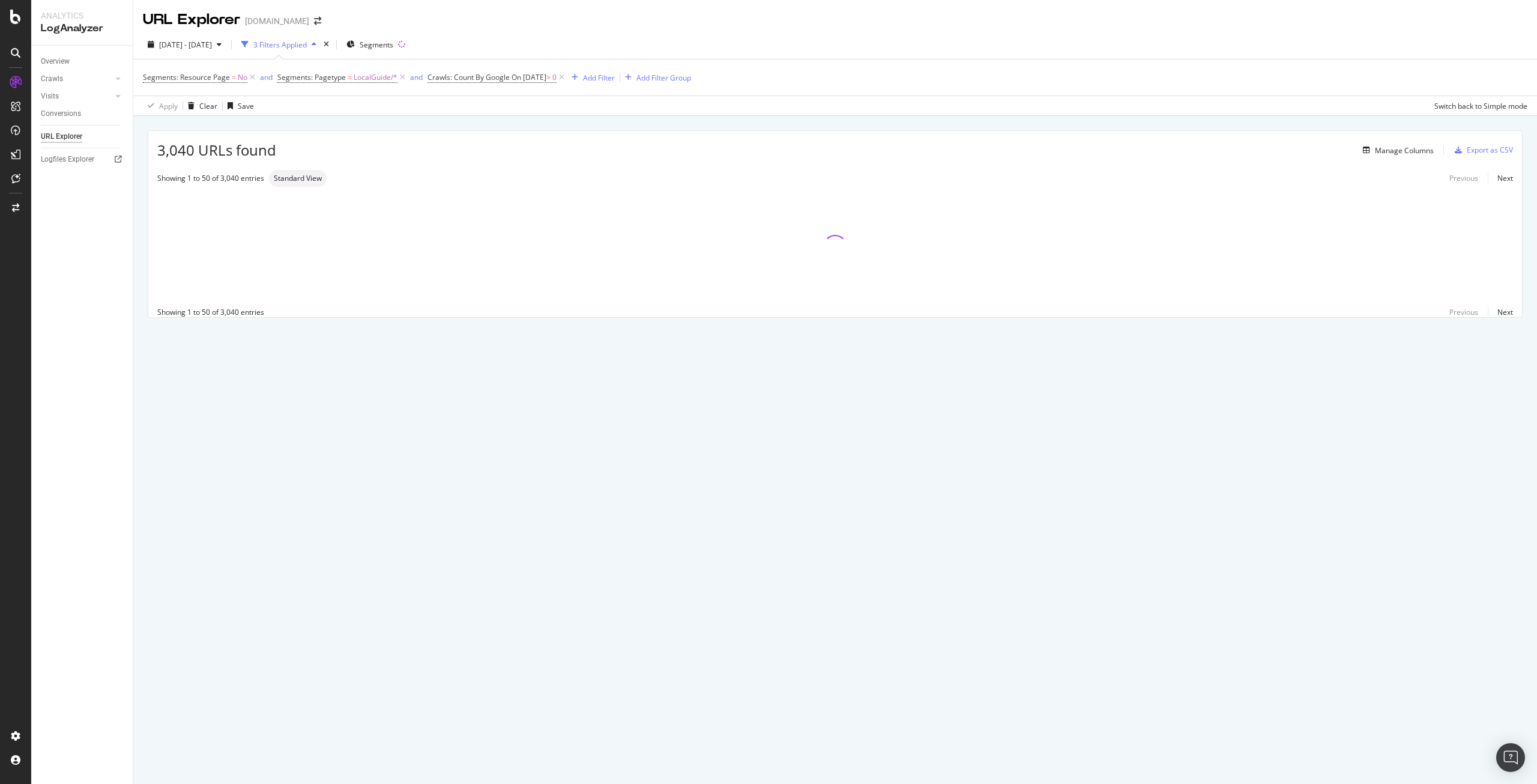
scroll to position [0, 0]
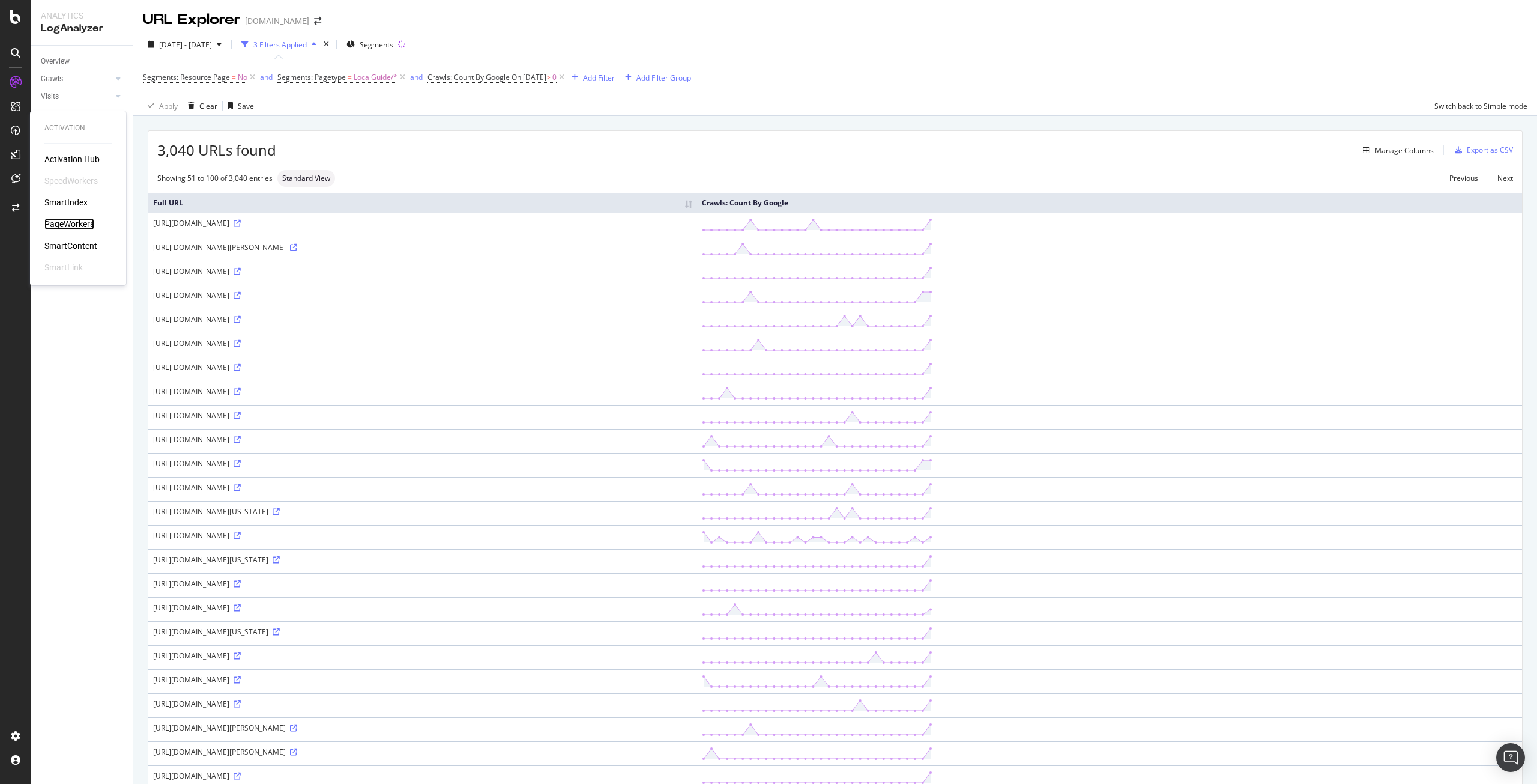
click at [71, 218] on div "PageWorkers" at bounding box center [69, 224] width 50 height 12
click at [606, 79] on div "Add Filter" at bounding box center [599, 78] width 32 height 10
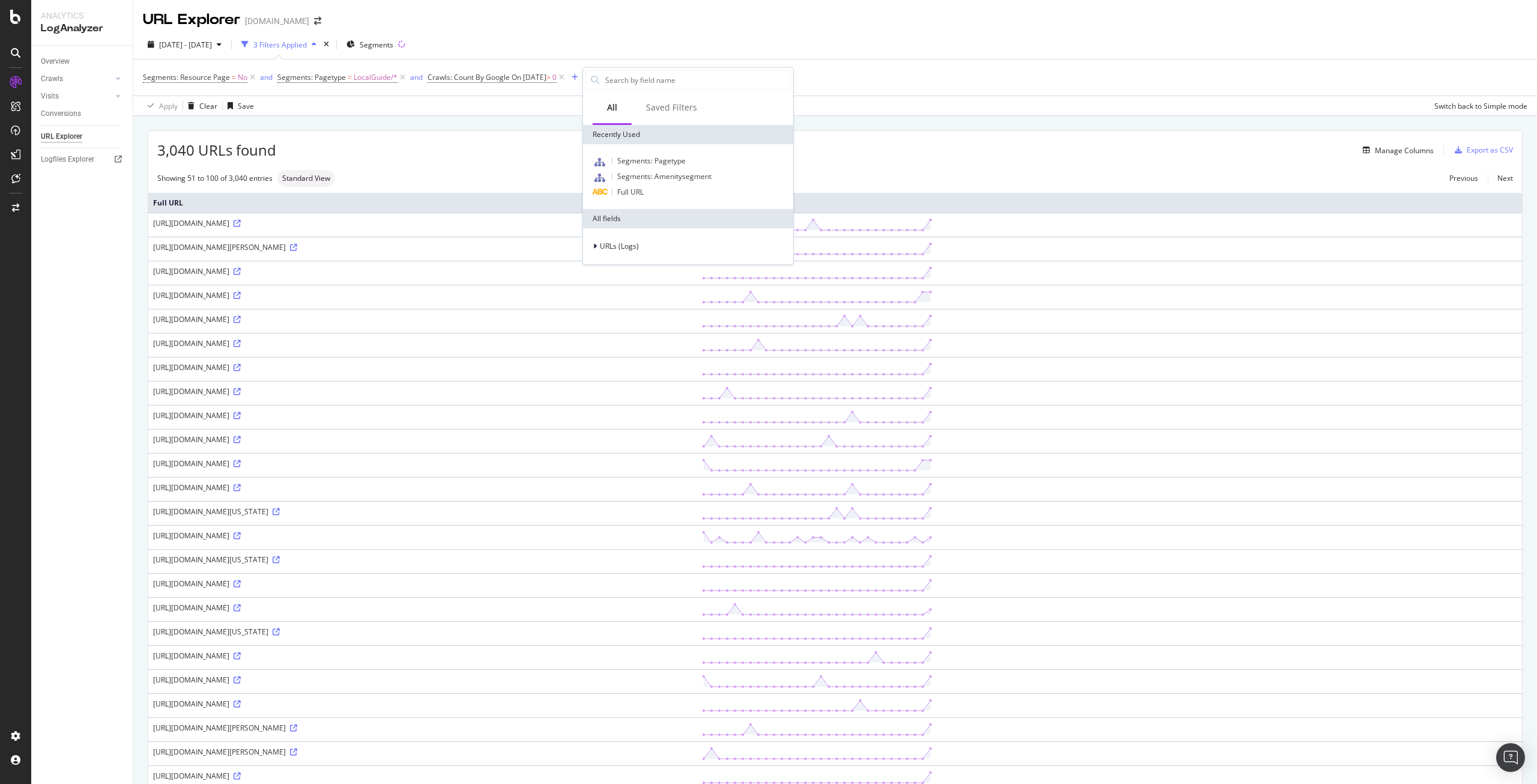
click at [546, 132] on div "3,040 URLs found Manage Columns Export as CSV" at bounding box center [834, 145] width 1373 height 29
click at [615, 78] on div "Add Filter" at bounding box center [599, 78] width 32 height 10
click at [652, 192] on div "Full URL" at bounding box center [688, 192] width 206 height 15
click at [625, 128] on input "text" at bounding box center [658, 129] width 131 height 19
type input "local-guide"
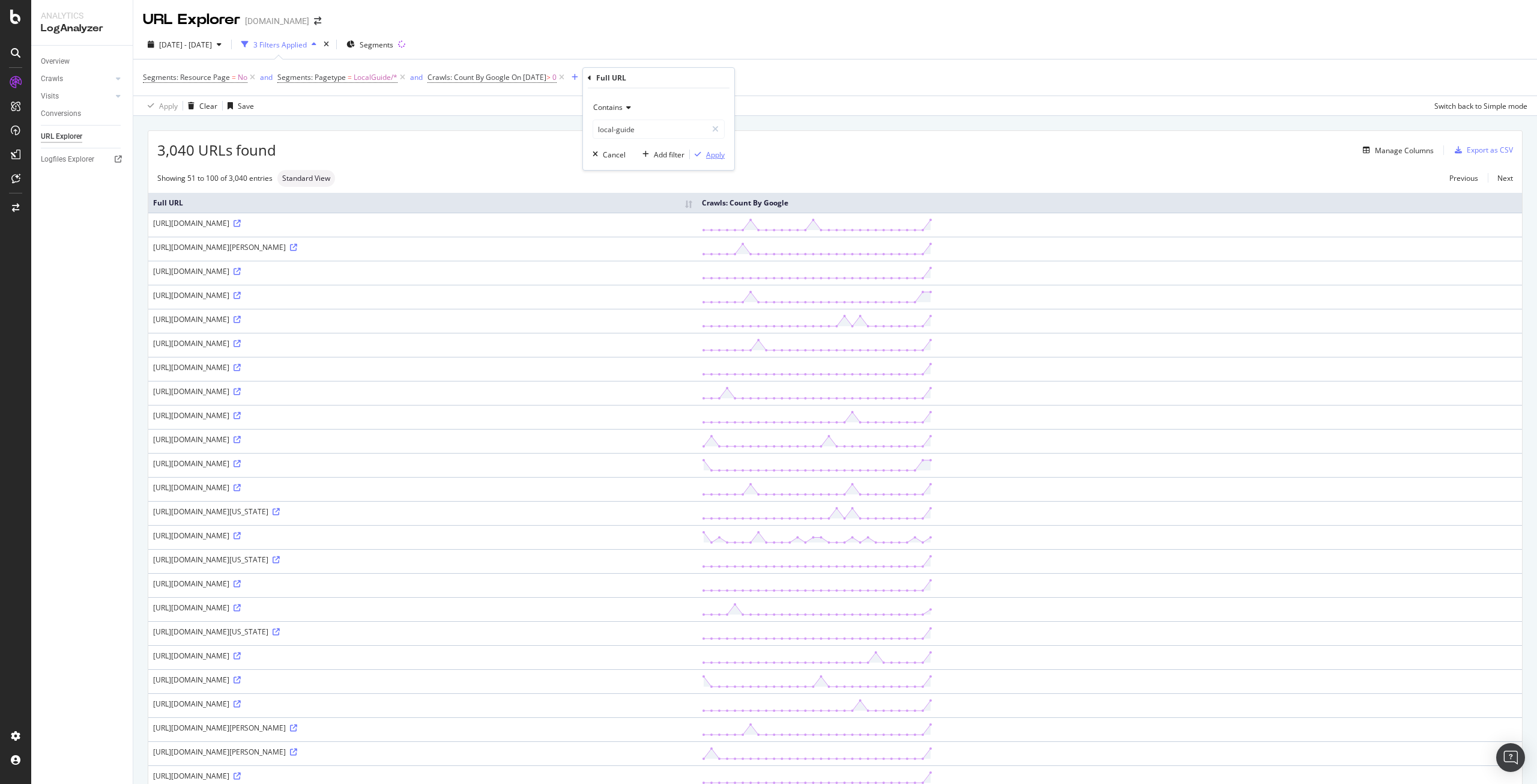
click at [724, 159] on div "Apply" at bounding box center [716, 154] width 18 height 10
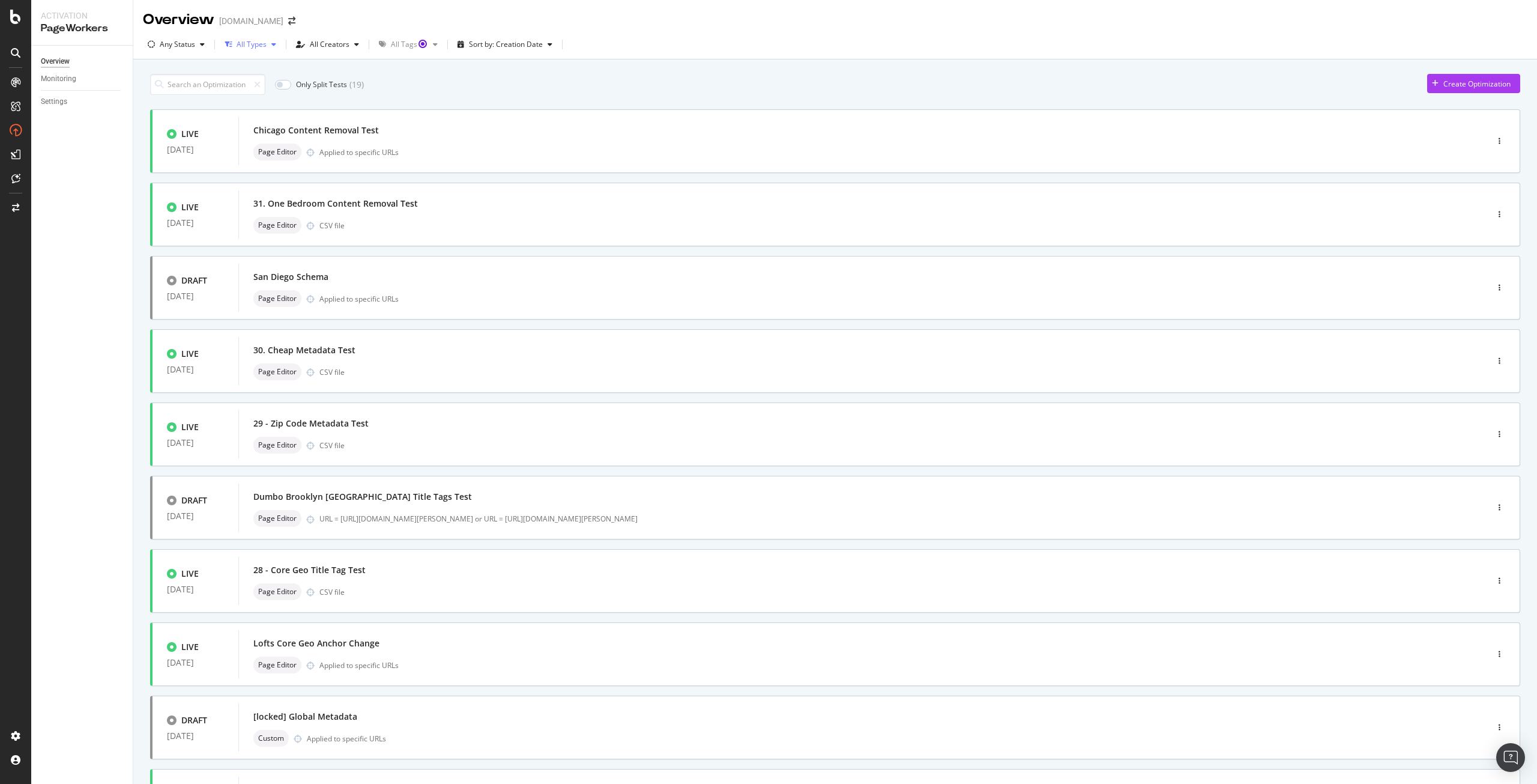
click at [259, 43] on div "All Types" at bounding box center [251, 45] width 30 height 7
click at [387, 69] on div "Only Split Tests ( 19 ) Create Optimization LIVE 08 Sep. 2025 Chicago Content R…" at bounding box center [835, 467] width 1371 height 800
click at [342, 48] on div "All Creators" at bounding box center [329, 45] width 39 height 7
click at [492, 76] on div "Only Split Tests ( 19 ) Create Optimization" at bounding box center [835, 84] width 1371 height 21
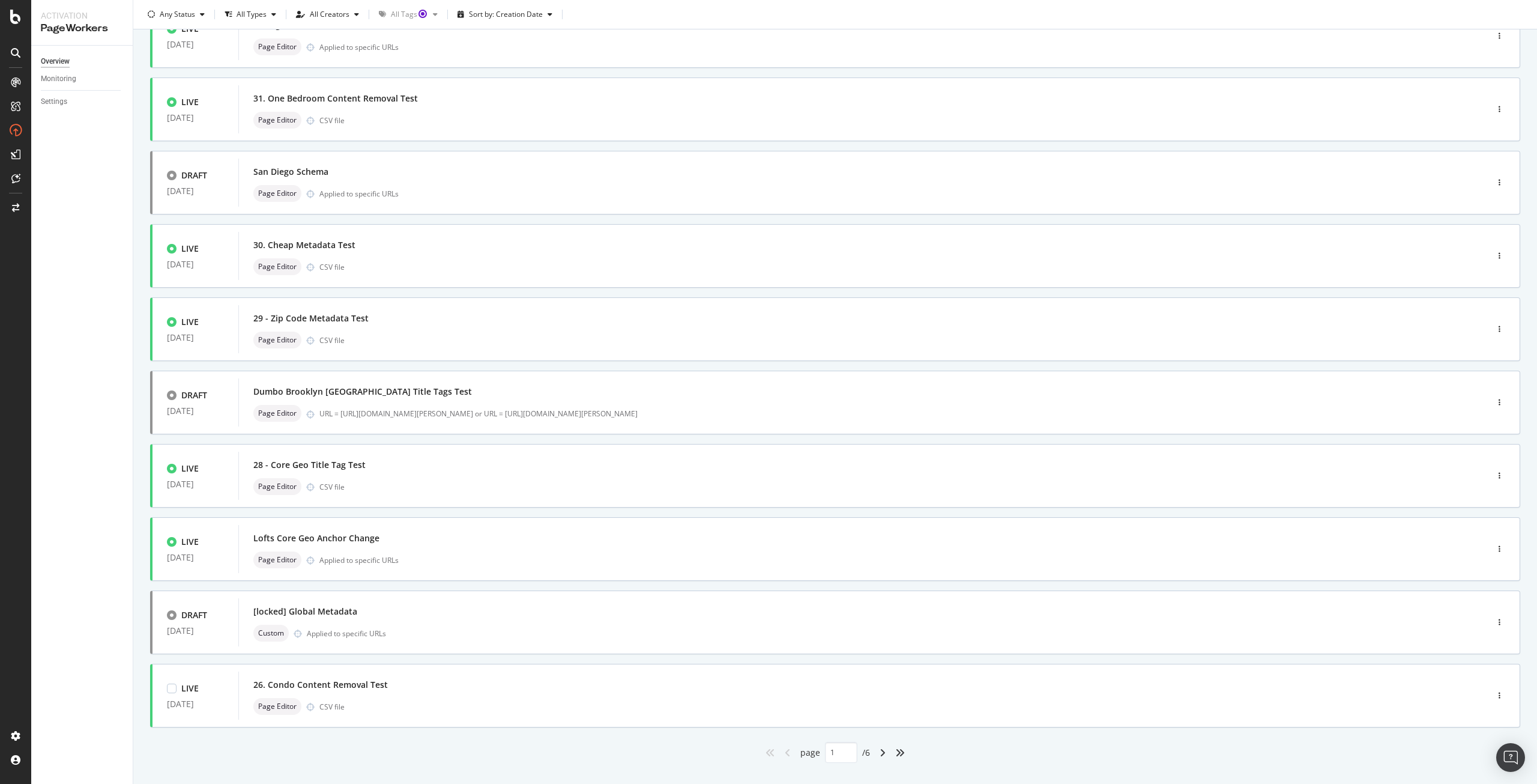
scroll to position [126, 0]
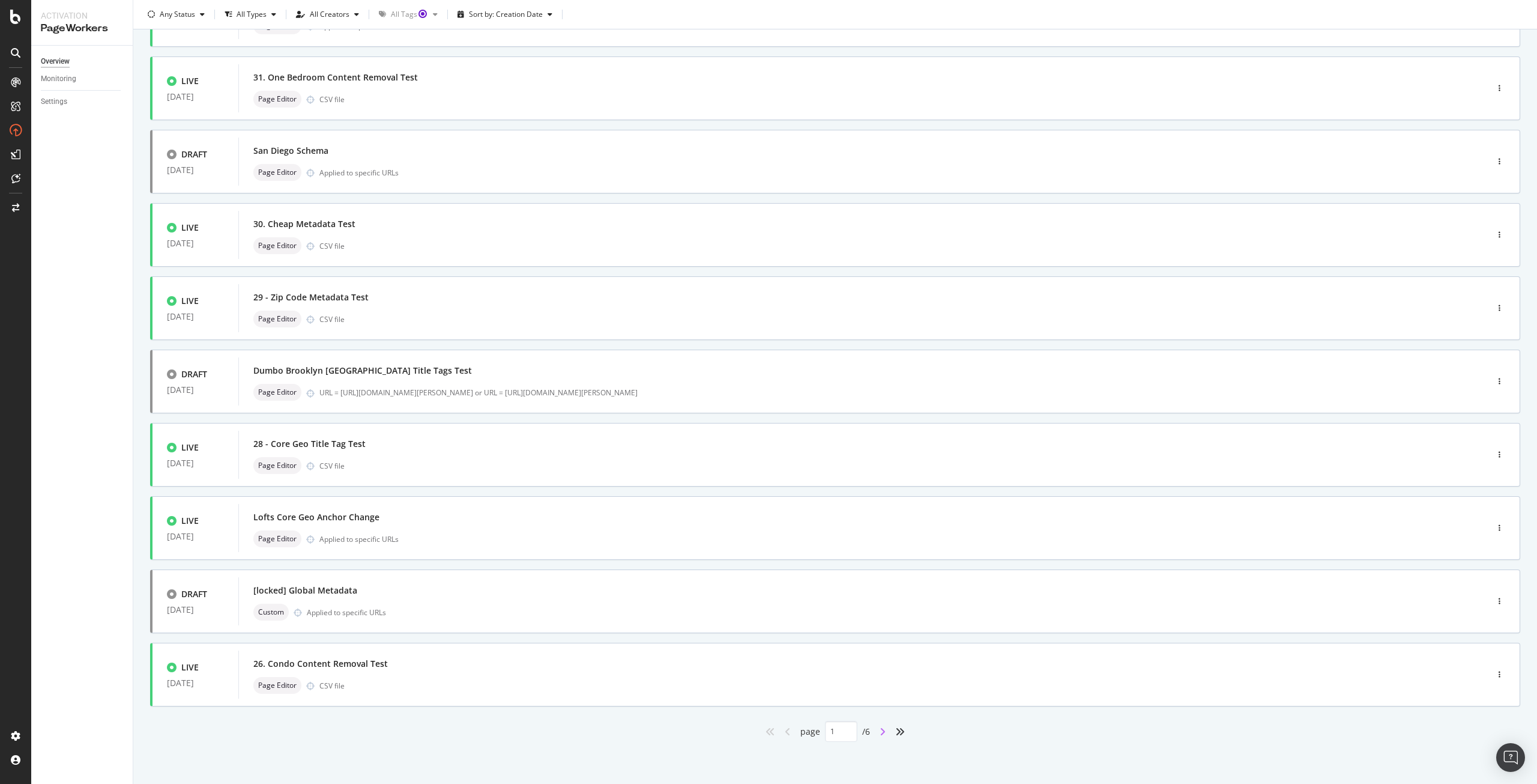
click at [880, 732] on icon "angle-right" at bounding box center [883, 731] width 6 height 10
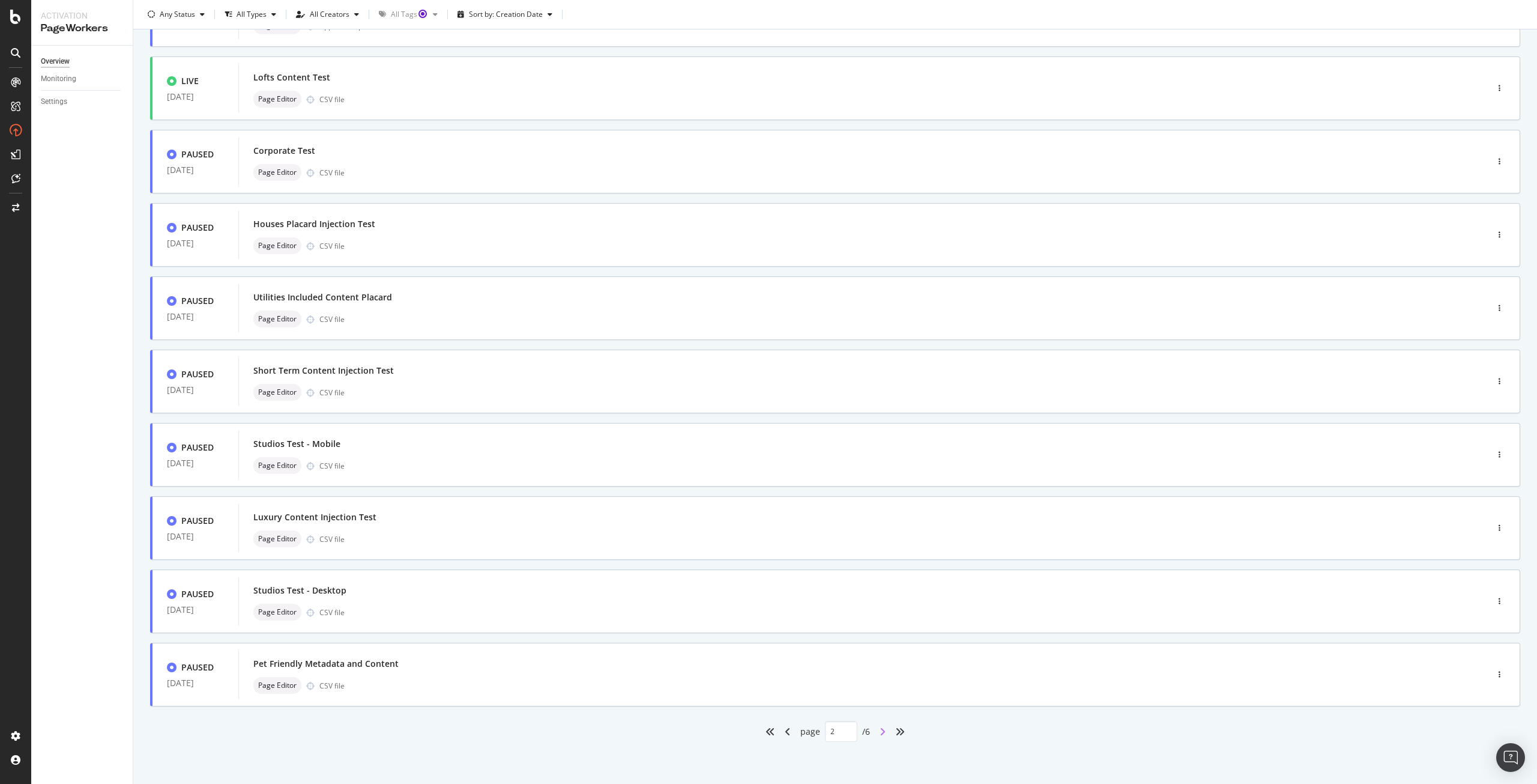
click at [880, 731] on icon "angle-right" at bounding box center [883, 731] width 6 height 10
click at [880, 733] on icon "angle-right" at bounding box center [883, 731] width 6 height 10
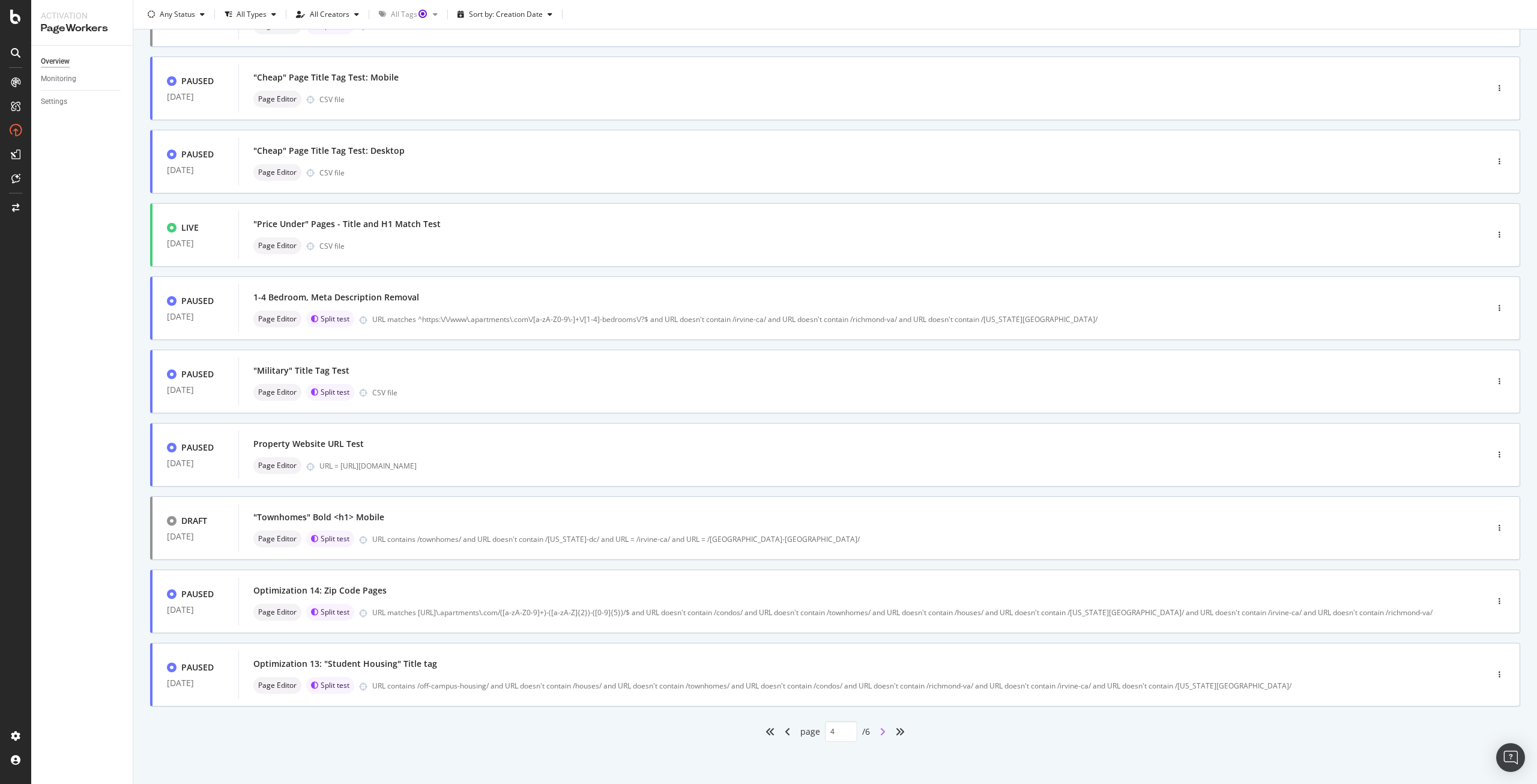
scroll to position [0, 0]
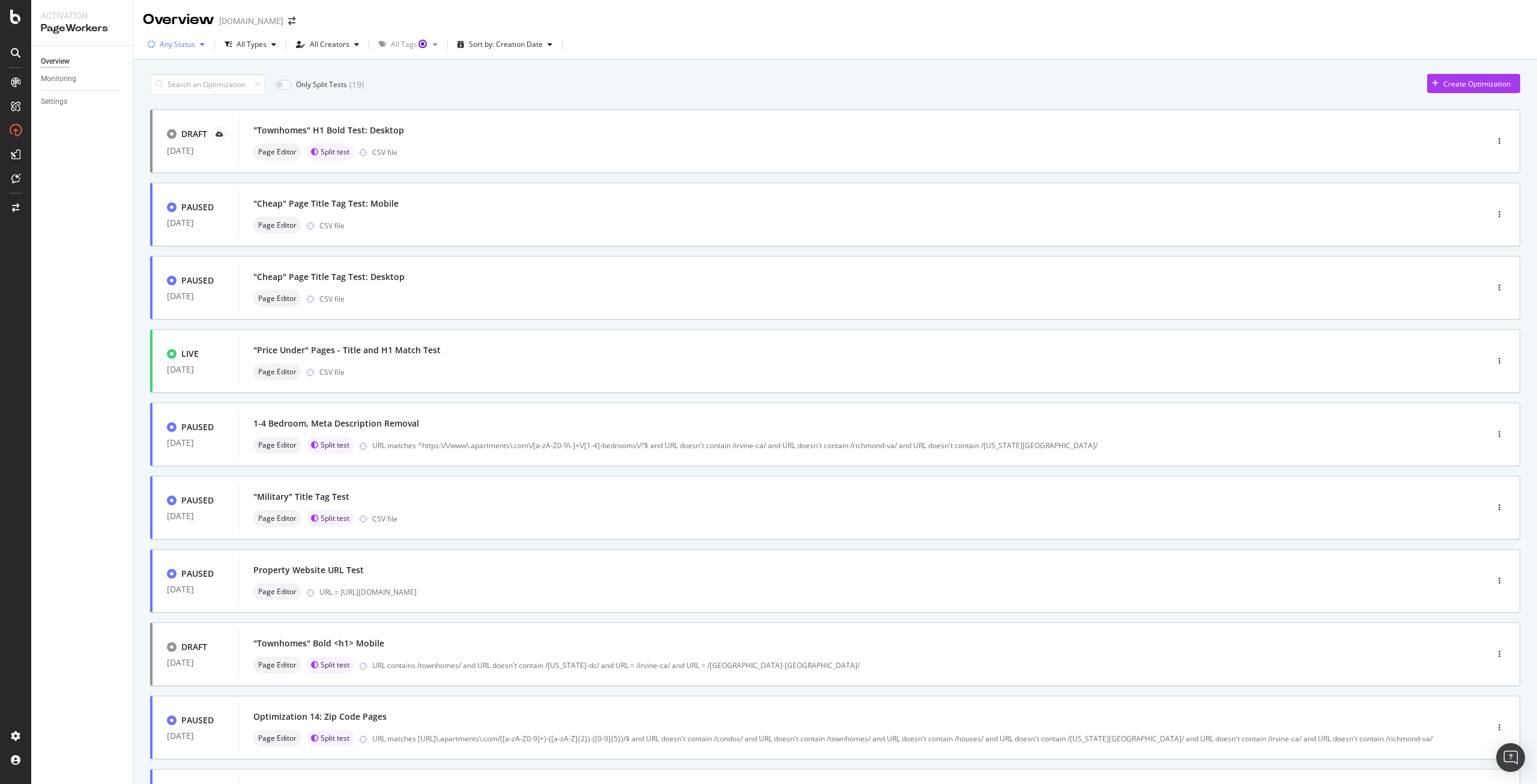
click at [185, 48] on div "Any Status" at bounding box center [177, 45] width 36 height 7
click at [188, 90] on div "( 10 )" at bounding box center [189, 89] width 13 height 10
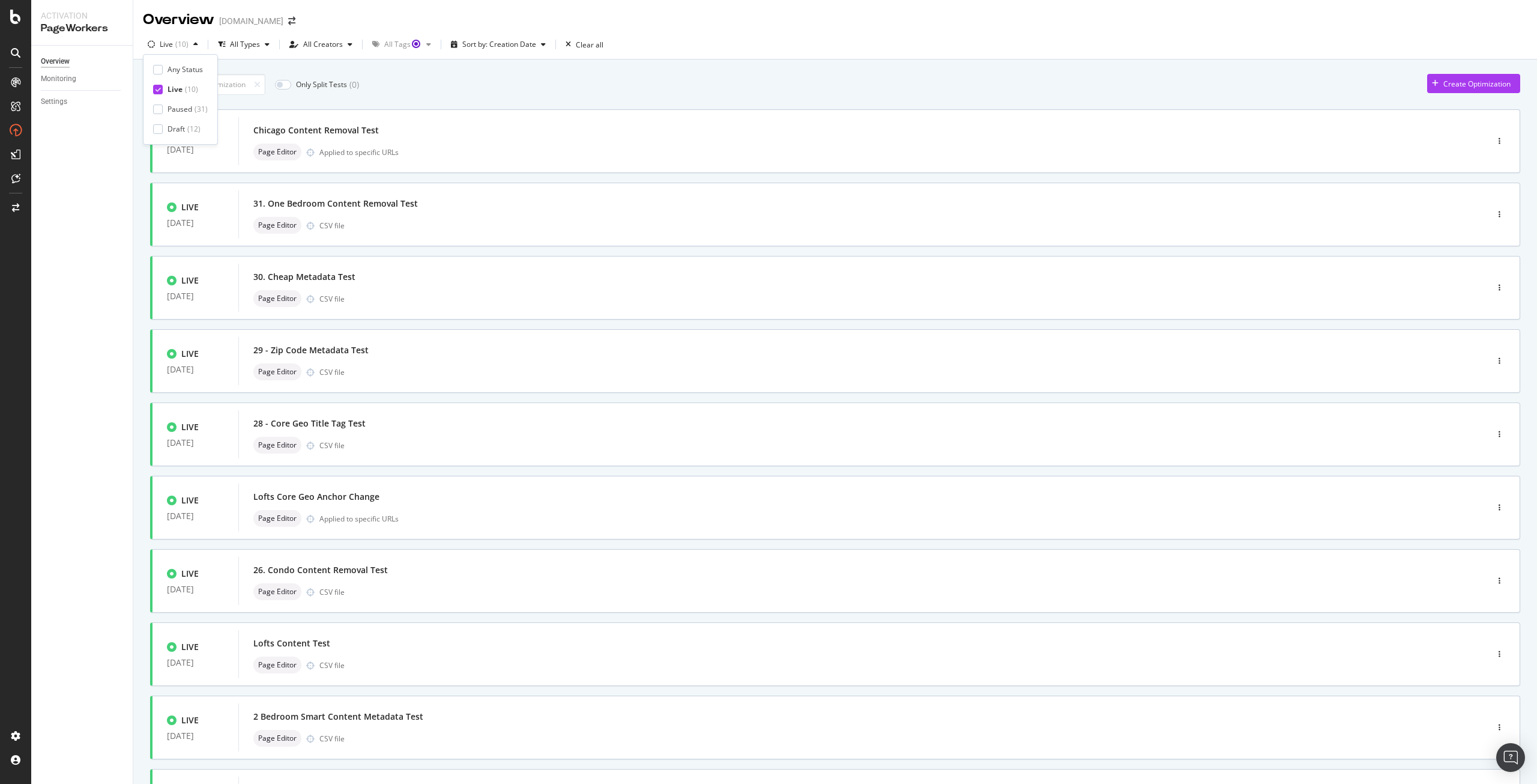
type input "1"
click at [449, 91] on div "Only Split Tests ( 0 ) Create Optimization" at bounding box center [835, 84] width 1371 height 21
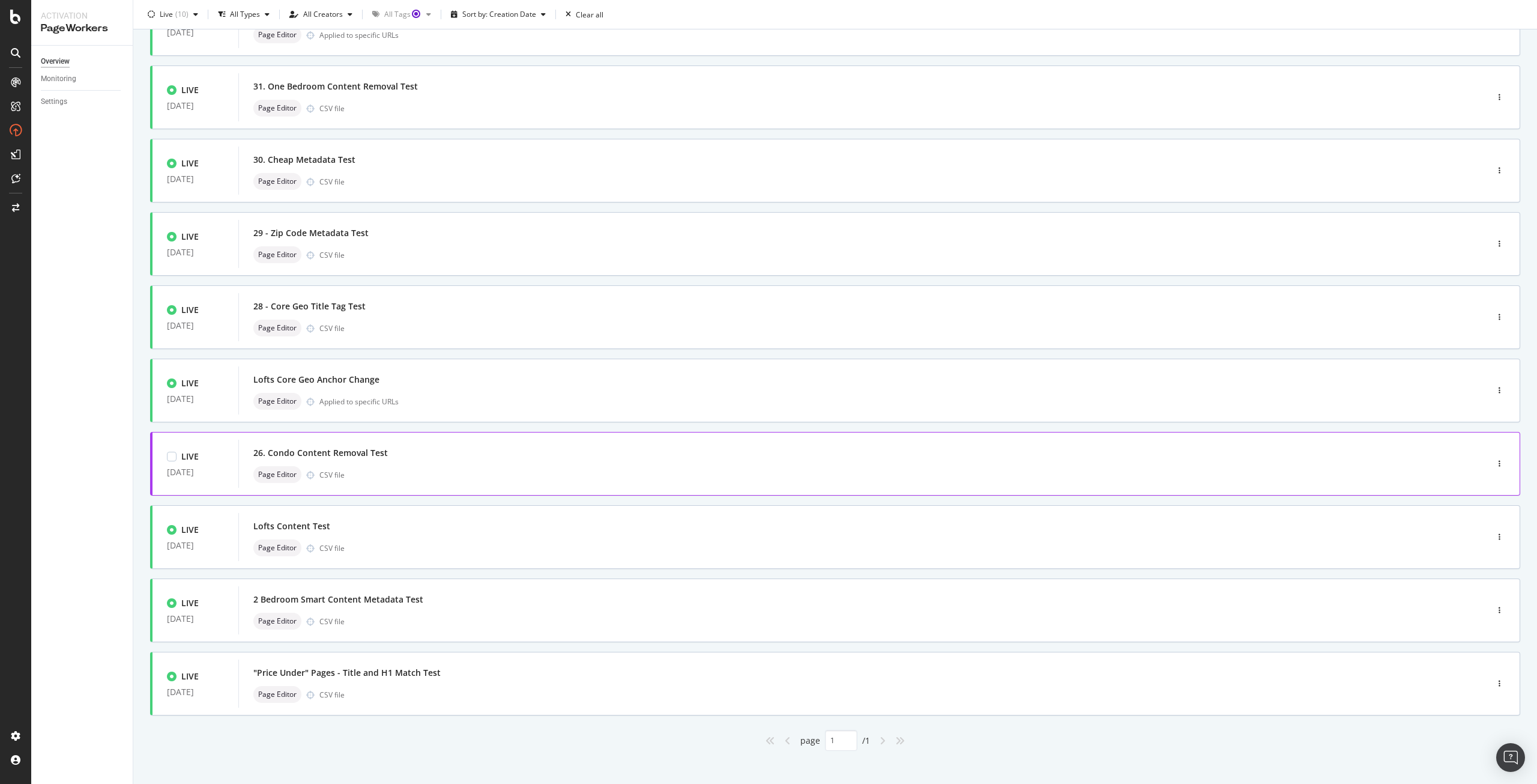
scroll to position [126, 0]
